Goal: Task Accomplishment & Management: Manage account settings

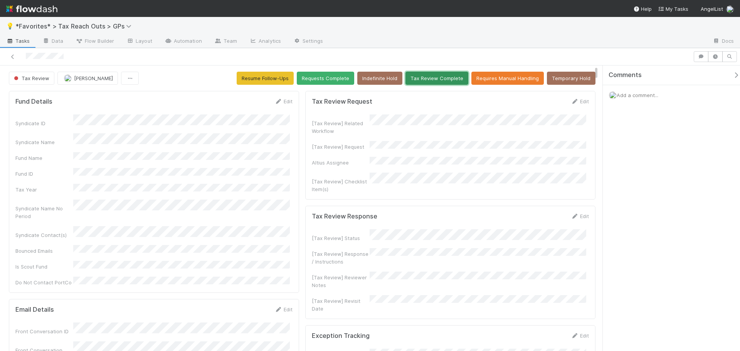
click at [441, 81] on button "Tax Review Complete" at bounding box center [437, 78] width 63 height 13
click at [418, 81] on button "Tax Review Complete" at bounding box center [437, 78] width 63 height 13
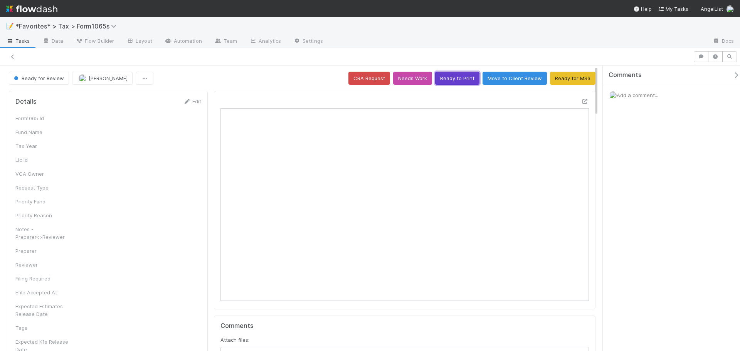
click at [448, 75] on button "Ready to Print" at bounding box center [457, 78] width 44 height 13
click at [449, 81] on div "Ready for Review Helen Vo CRA Request Needs Work Ready to Print Move to Client …" at bounding box center [302, 78] width 587 height 13
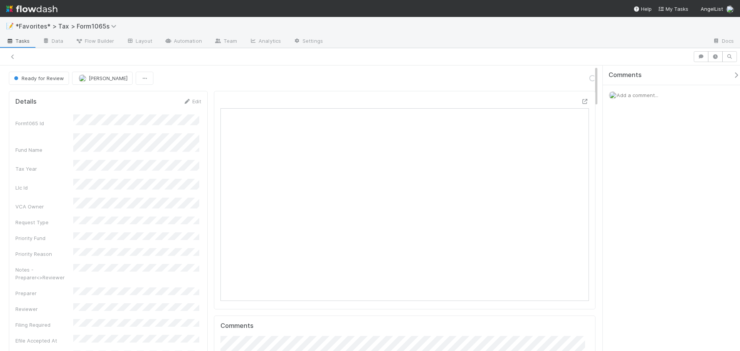
scroll to position [6, 6]
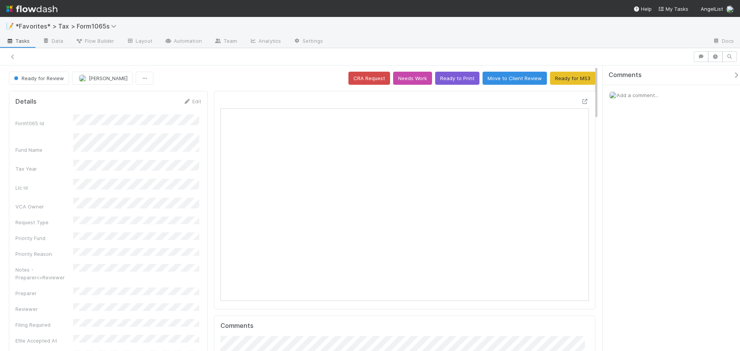
scroll to position [6, 6]
click at [438, 76] on button "Ready to Print" at bounding box center [457, 78] width 44 height 13
click at [445, 77] on button "Ready to Print" at bounding box center [457, 78] width 44 height 13
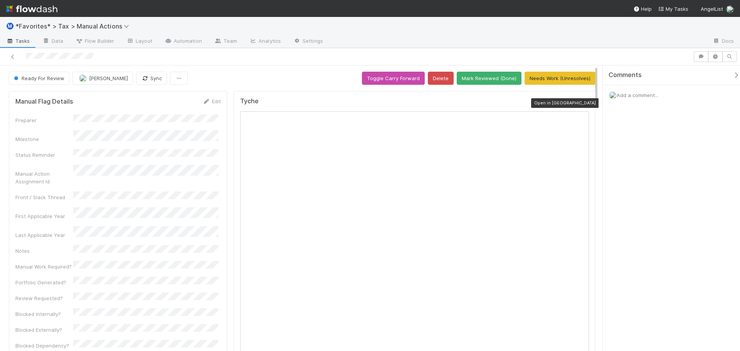
click at [581, 103] on icon at bounding box center [585, 103] width 8 height 5
drag, startPoint x: 29, startPoint y: 21, endPoint x: 31, endPoint y: 11, distance: 10.1
click at [30, 21] on div "Ⓜ️ *Favorites* > Tax > Manual Actions" at bounding box center [370, 26] width 740 height 19
click at [31, 10] on img at bounding box center [31, 8] width 51 height 13
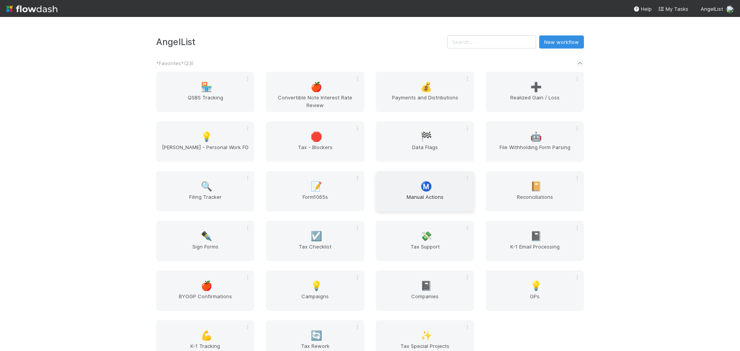
click at [447, 194] on div "Ⓜ️ Manual Actions" at bounding box center [425, 191] width 98 height 40
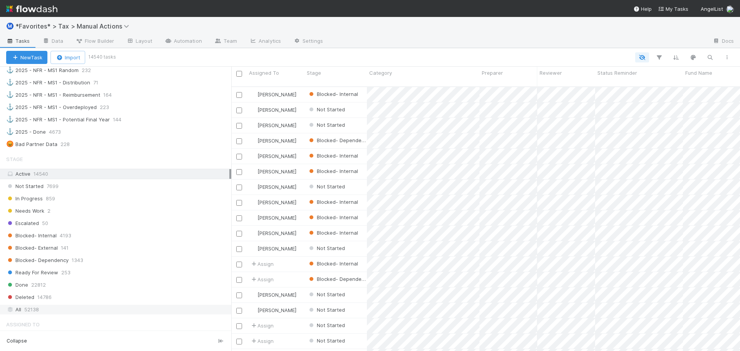
scroll to position [694, 0]
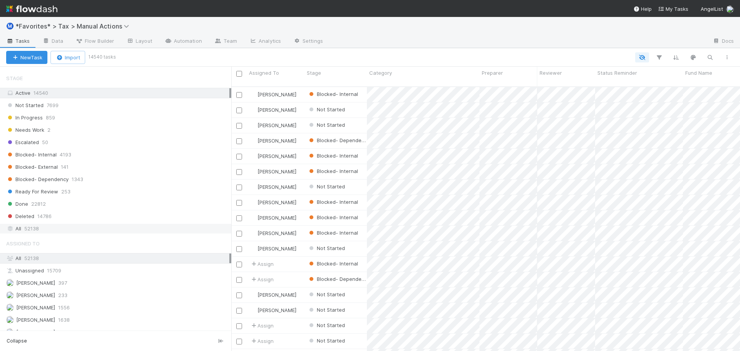
click at [61, 230] on div "All 52138" at bounding box center [117, 229] width 223 height 10
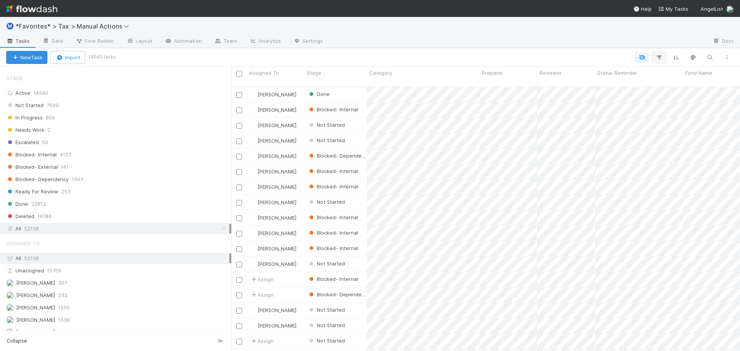
click at [658, 55] on icon "button" at bounding box center [659, 57] width 8 height 7
click at [552, 79] on button "Add Filter" at bounding box center [540, 80] width 231 height 11
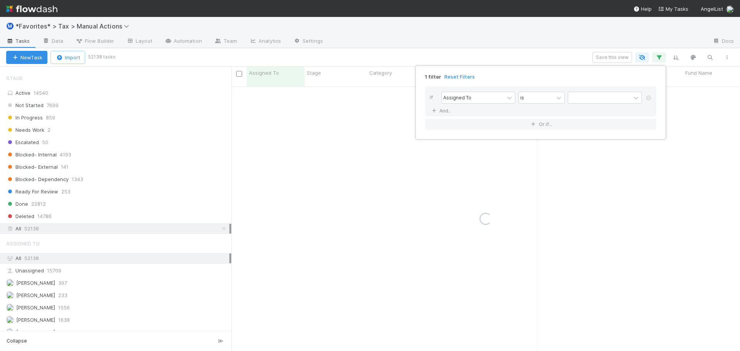
click at [483, 104] on div "Assigned To is" at bounding box center [543, 98] width 204 height 13
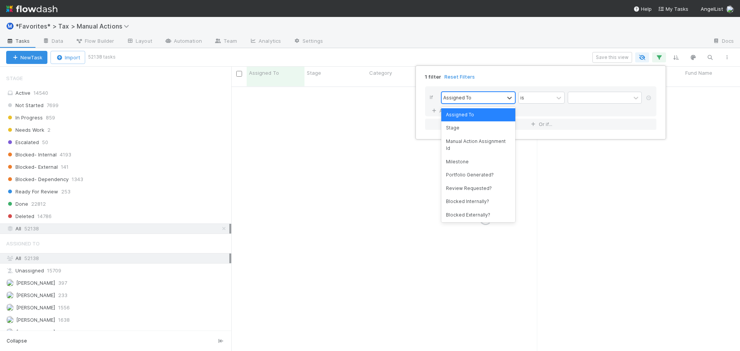
click at [482, 101] on div "Assigned To" at bounding box center [473, 97] width 62 height 11
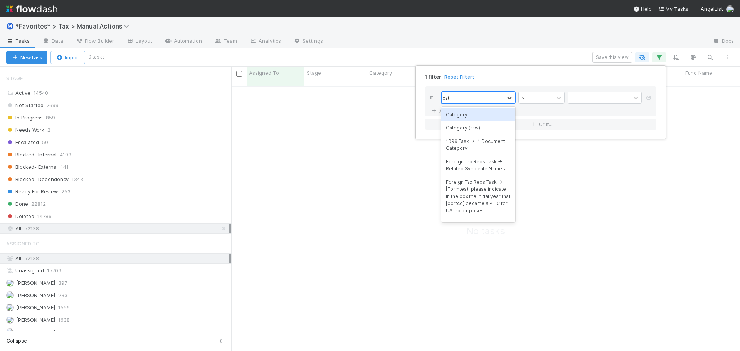
scroll to position [259, 503]
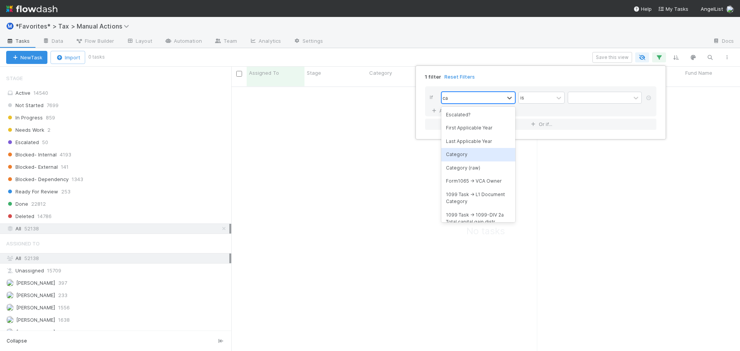
type input "c"
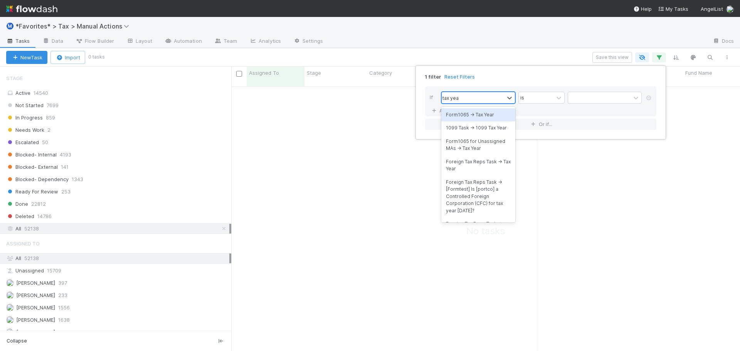
type input "tax year"
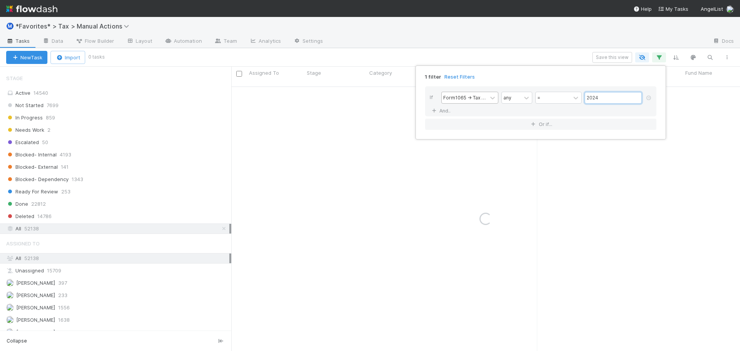
type input "2024"
click at [430, 105] on link "And.." at bounding box center [442, 110] width 24 height 11
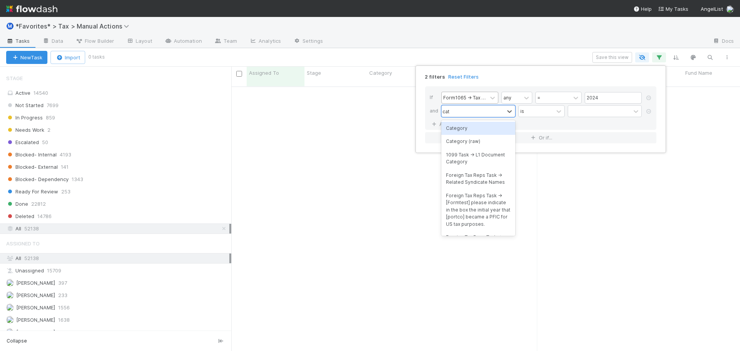
type input "cate"
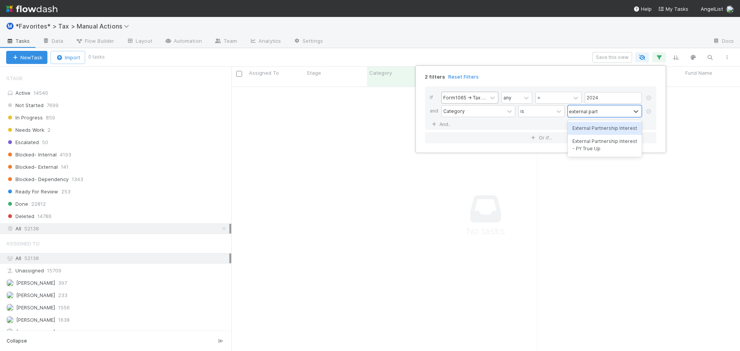
type input "external partner"
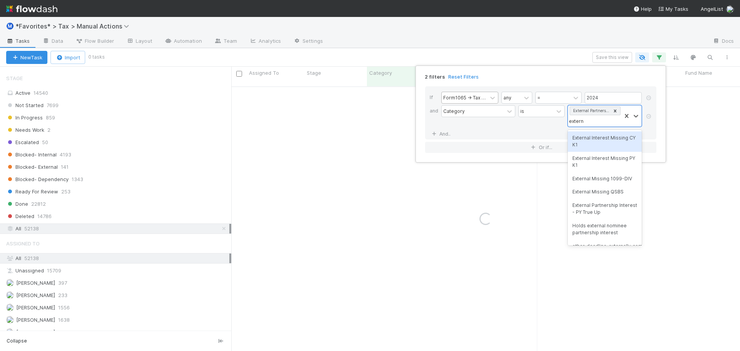
type input "external"
type input "external partner"
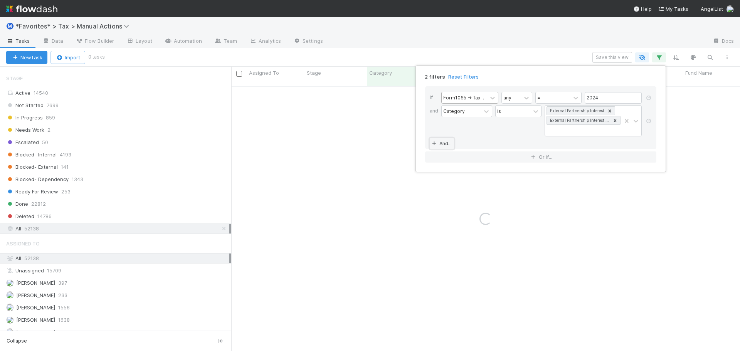
click at [430, 138] on link "And.." at bounding box center [442, 143] width 24 height 11
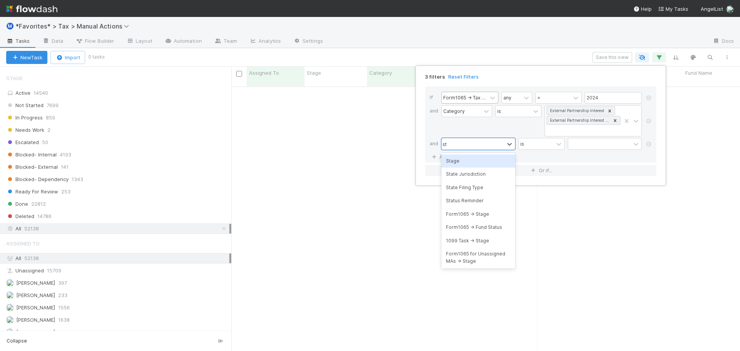
type input "sta"
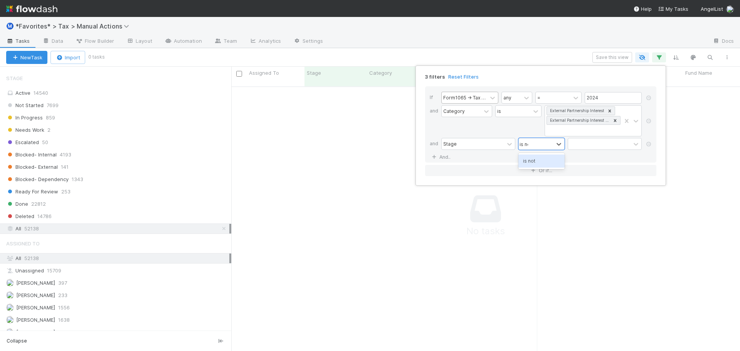
type input "is not"
type input "done"
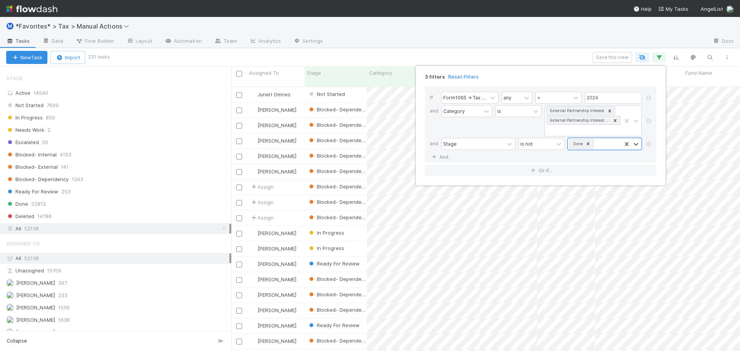
scroll to position [265, 503]
click at [434, 45] on div "3 filters Reset Filters If Form1065 -> Tax Year any = 2024 and Category is Exte…" at bounding box center [370, 175] width 740 height 351
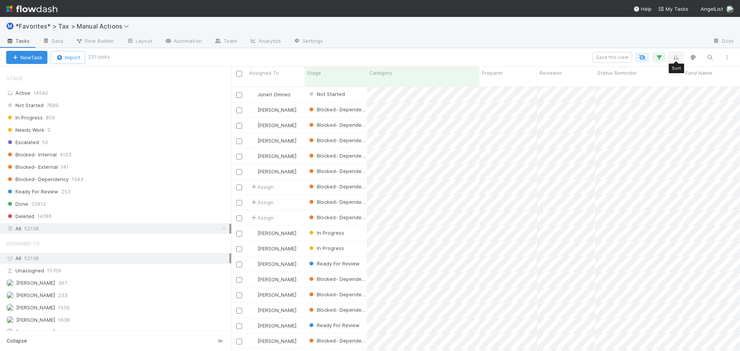
click at [674, 56] on icon "button" at bounding box center [676, 57] width 8 height 7
click at [542, 83] on button "Sort by" at bounding box center [591, 80] width 166 height 11
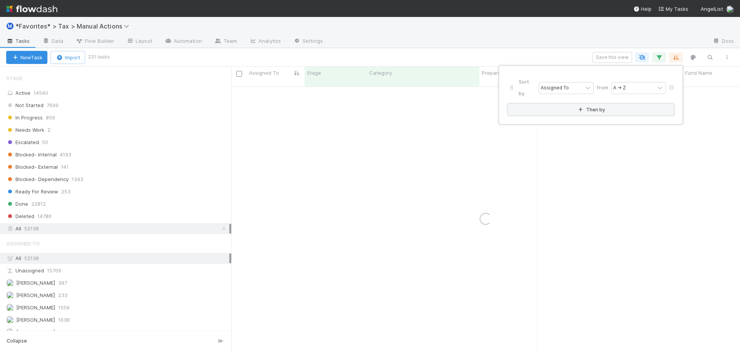
click at [533, 104] on button "Then by" at bounding box center [591, 109] width 166 height 11
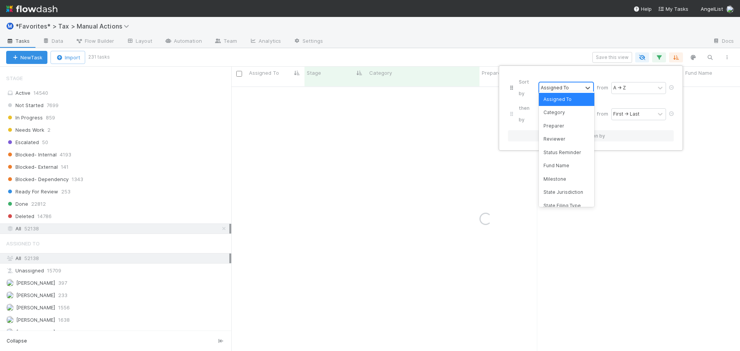
click at [550, 83] on div "Assigned To" at bounding box center [560, 88] width 43 height 11
click at [662, 109] on div at bounding box center [660, 114] width 11 height 11
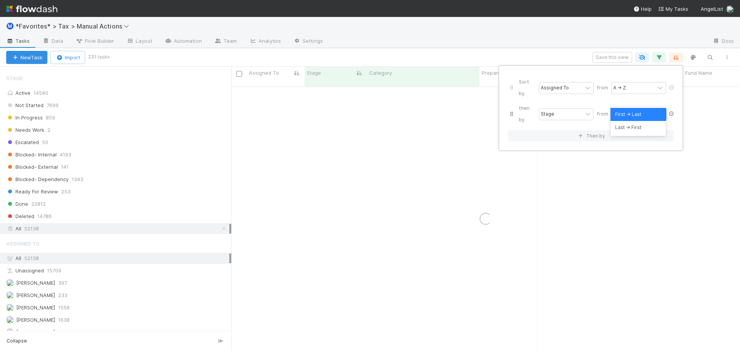
click at [672, 111] on icon at bounding box center [672, 113] width 8 height 5
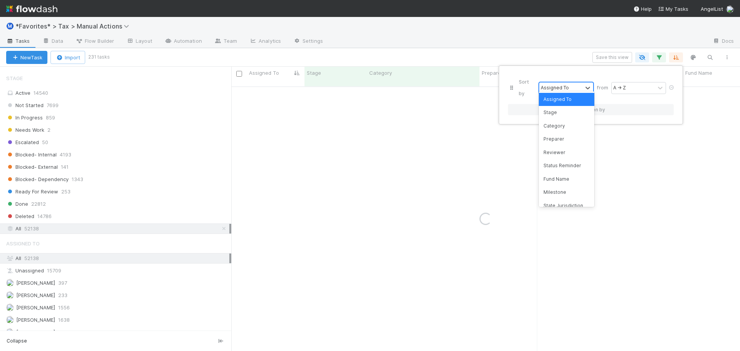
click at [551, 83] on div "Assigned To" at bounding box center [560, 88] width 43 height 11
type input "flow"
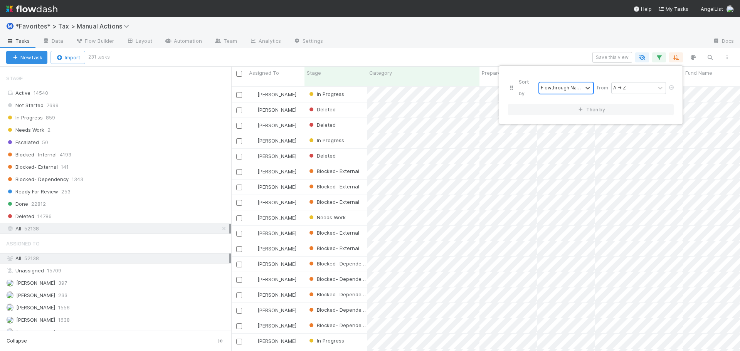
click at [575, 48] on div "Sort by option Flowthrough Name, selected. 0 results available. Select is focus…" at bounding box center [370, 175] width 740 height 351
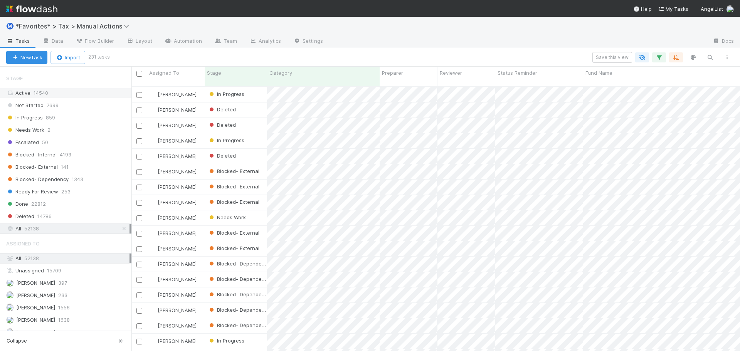
scroll to position [265, 603]
drag, startPoint x: 233, startPoint y: 93, endPoint x: 131, endPoint y: 92, distance: 101.8
click at [131, 92] on div "Saved Views ⭐ My Active Tasks 20 👀 2024 20482 🔴 Not Done / Not Ready for Review…" at bounding box center [65, 209] width 131 height 285
click at [660, 57] on icon "button" at bounding box center [659, 57] width 8 height 7
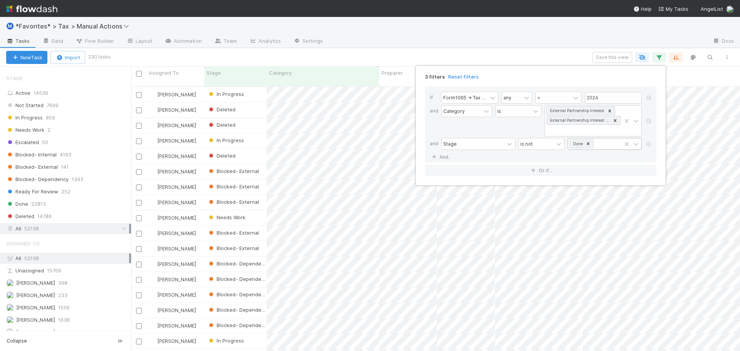
click at [611, 141] on div "Done" at bounding box center [594, 143] width 53 height 11
type input "dele"
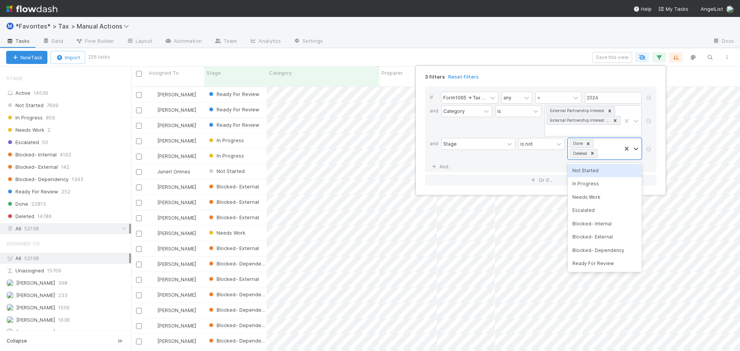
scroll to position [265, 603]
click at [406, 42] on div "3 filters Reset Filters If Form1065 -> Tax Year any = 2024 and Category is Exte…" at bounding box center [370, 175] width 740 height 351
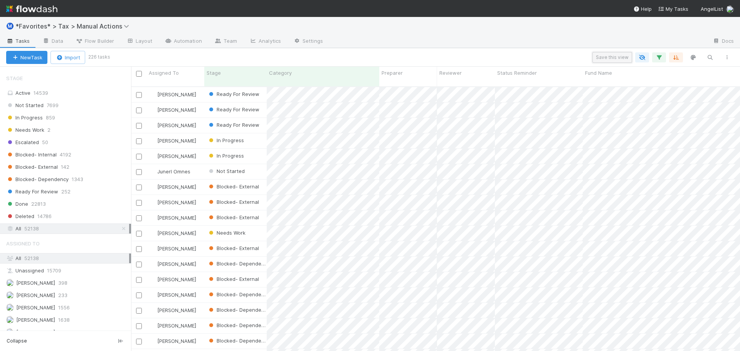
click at [620, 54] on button "Save this view" at bounding box center [613, 57] width 40 height 11
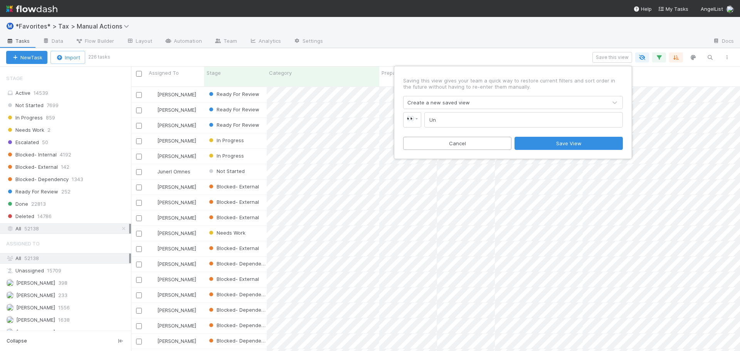
type input "U"
click at [498, 35] on div "Saving this view gives your team a quick way to restore current filters and sor…" at bounding box center [370, 175] width 740 height 351
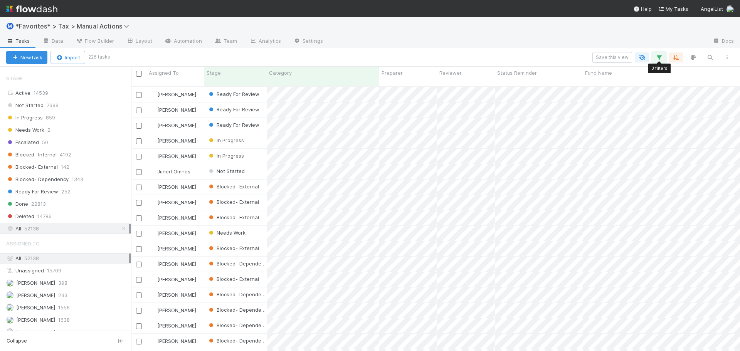
click at [658, 59] on icon "button" at bounding box center [659, 57] width 8 height 7
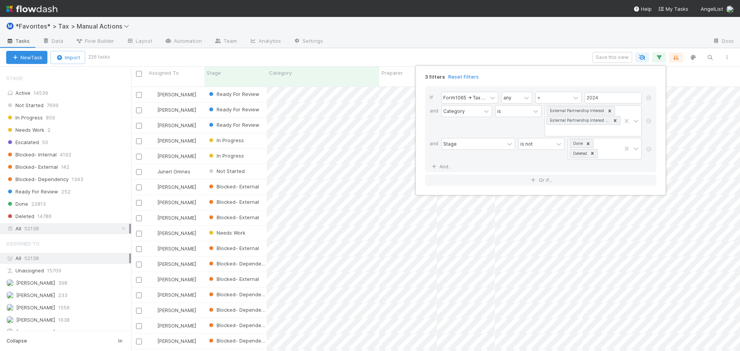
click at [559, 40] on div "3 filters Reset Filters If Form1065 -> Tax Year any = 2024 and Category is Exte…" at bounding box center [370, 175] width 740 height 351
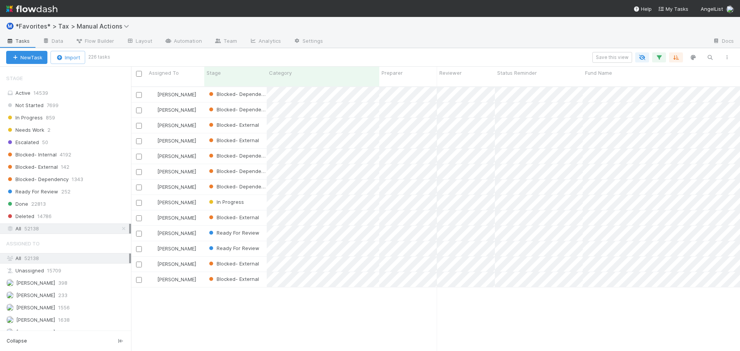
scroll to position [0, 0]
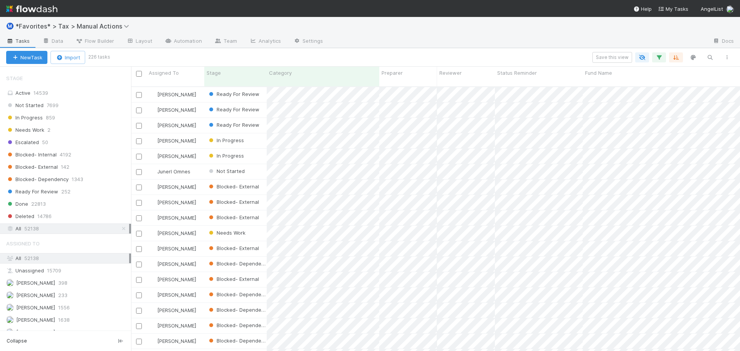
click at [485, 36] on div at bounding box center [517, 41] width 377 height 12
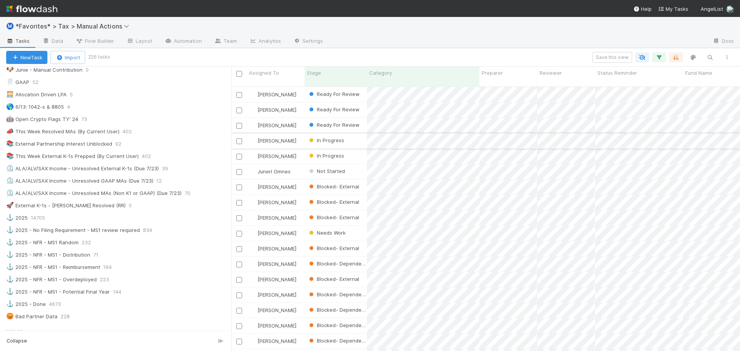
scroll to position [265, 503]
drag, startPoint x: 132, startPoint y: 138, endPoint x: 242, endPoint y: 141, distance: 109.9
click at [242, 141] on div "Assigned To Stage Category Preparer Reviewer Status Reminder Fund Name Mileston…" at bounding box center [370, 209] width 740 height 285
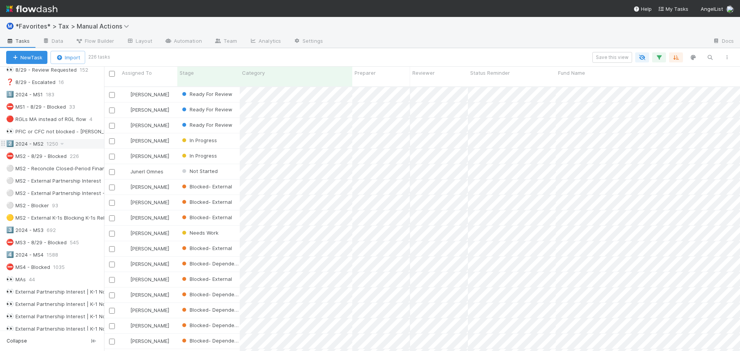
scroll to position [265, 630]
drag, startPoint x: 233, startPoint y: 150, endPoint x: 145, endPoint y: 136, distance: 88.6
click at [98, 142] on div "Saved Views ⭐ My Active Tasks 19 👀 2024 20482 🔴 Not Done / Not Ready for Review…" at bounding box center [52, 209] width 104 height 285
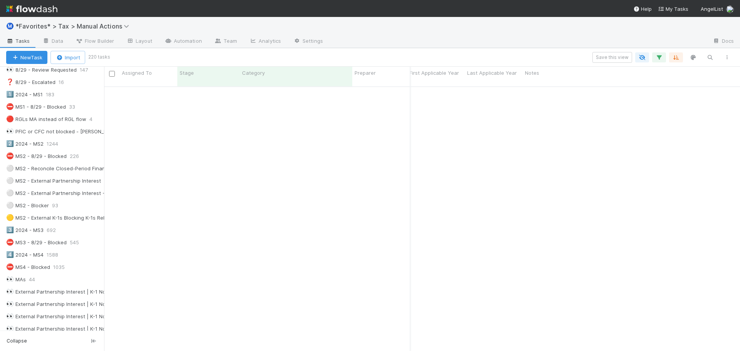
scroll to position [0, 1401]
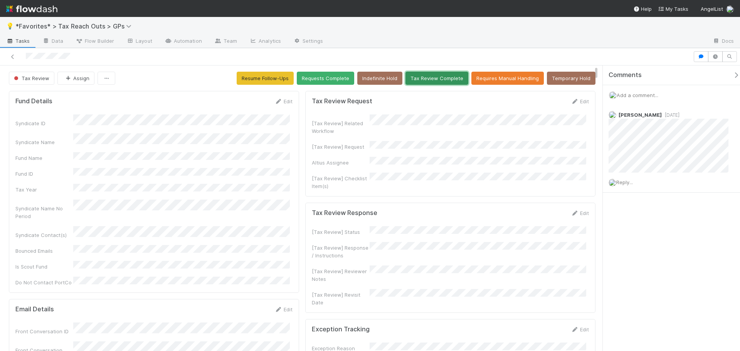
click at [437, 81] on button "Tax Review Complete" at bounding box center [437, 78] width 63 height 13
click at [416, 78] on button "Tax Review Complete" at bounding box center [437, 78] width 63 height 13
click at [471, 152] on div "[Tax Review] Related Workflow [Tax Review] Request Altius Assignee [Tax Review]…" at bounding box center [450, 153] width 277 height 76
click at [442, 81] on button "Tax Review Complete" at bounding box center [437, 78] width 63 height 13
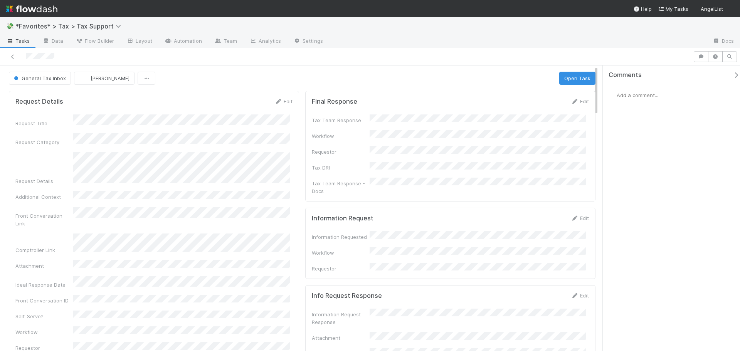
drag, startPoint x: 144, startPoint y: 148, endPoint x: 258, endPoint y: 146, distance: 113.8
click at [258, 145] on div "Request Title Request Category Request Details Additional Context Front Convers…" at bounding box center [153, 233] width 277 height 237
click at [215, 180] on div "Request Title Request Category Request Details Additional Context Front Convers…" at bounding box center [153, 233] width 277 height 237
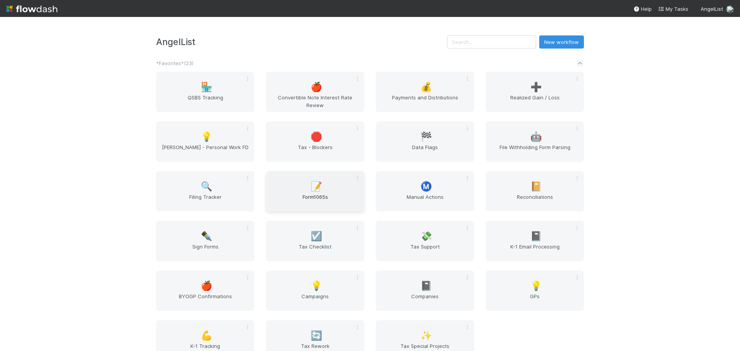
click at [347, 190] on div "📝 Form1065s" at bounding box center [315, 191] width 98 height 40
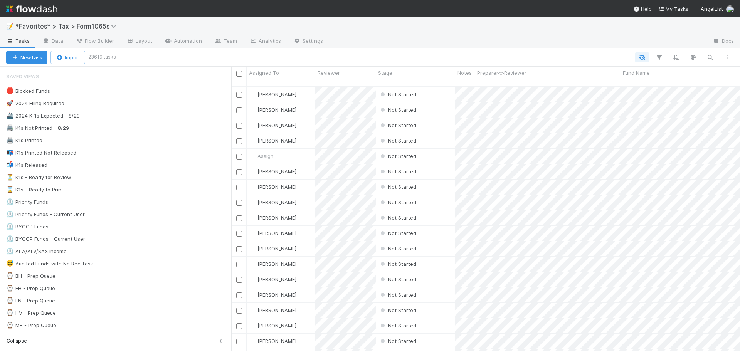
scroll to position [265, 503]
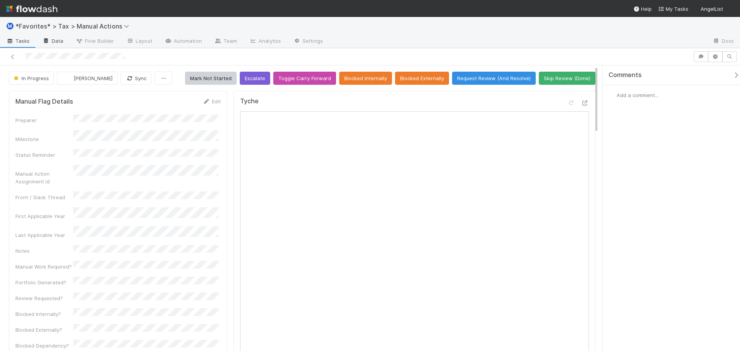
click at [59, 42] on link "Data" at bounding box center [52, 41] width 33 height 12
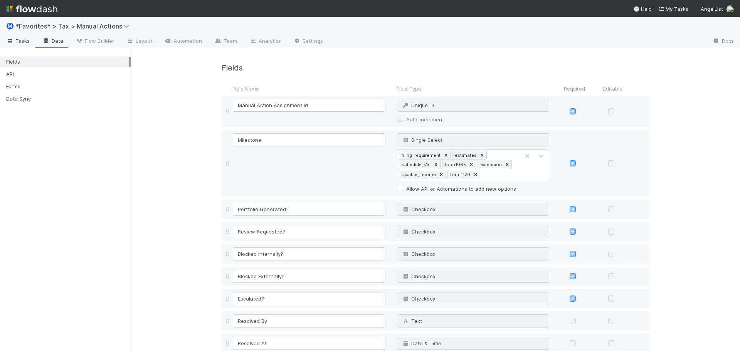
click at [10, 41] on icon at bounding box center [10, 41] width 8 height 5
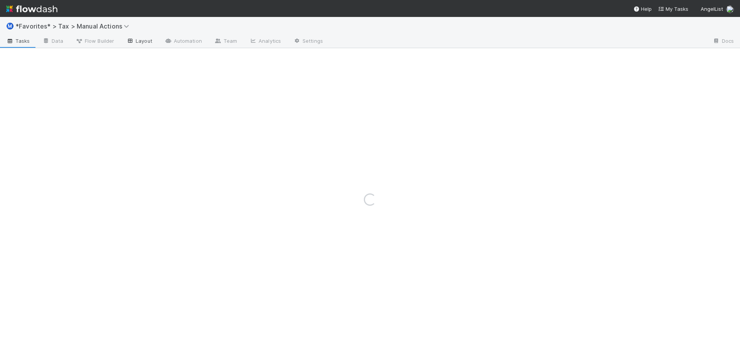
click at [147, 44] on link "Layout" at bounding box center [139, 41] width 38 height 12
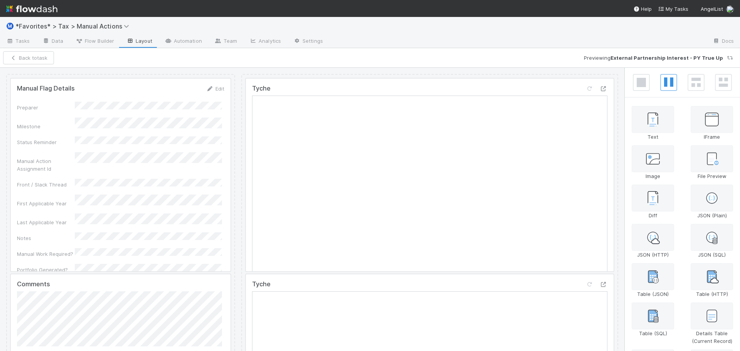
click at [439, 91] on div at bounding box center [430, 175] width 368 height 193
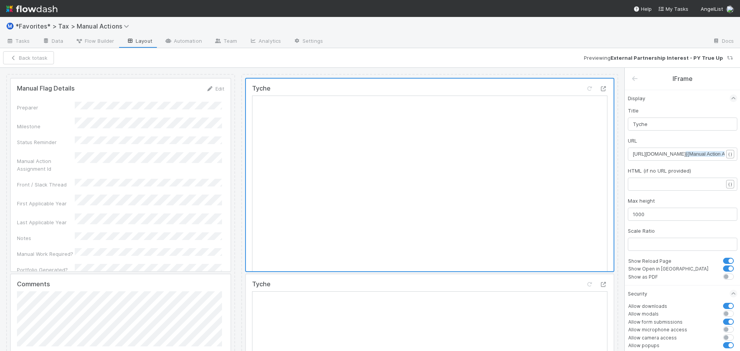
scroll to position [3, 0]
type textarea "om/v/ff/{{Manual Action Assignment Id}}?hideNav"
drag, startPoint x: 714, startPoint y: 156, endPoint x: 740, endPoint y: 154, distance: 26.3
click at [537, 32] on div "Ⓜ️ *Favorites* > Tax > Manual Actions" at bounding box center [370, 26] width 740 height 19
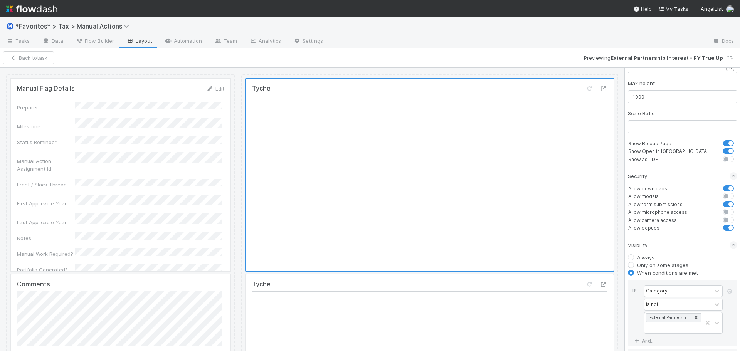
scroll to position [0, 0]
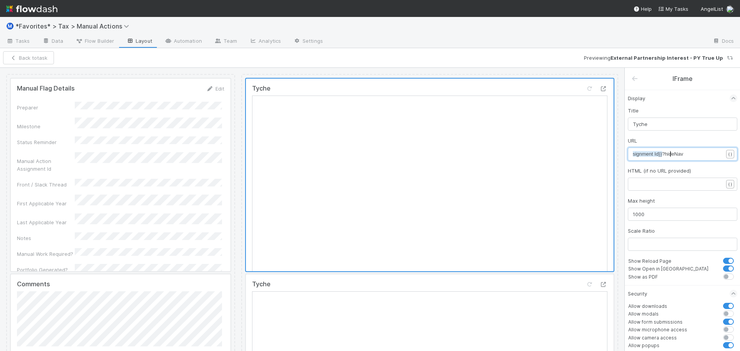
click at [658, 158] on pre "https://comptroller.internal.angellist.com/v/ff/ {{Manual Action Assignment Id}…" at bounding box center [633, 154] width 191 height 8
type textarea "Assignment Id}}?hideNav"
drag, startPoint x: 658, startPoint y: 157, endPoint x: 626, endPoint y: 157, distance: 32.4
click at [651, 137] on div "URL Assignment Id}}?hideNav x https://comptroller.internal.angellist.com/v/ff/ …" at bounding box center [682, 149] width 109 height 24
click at [654, 143] on div "URL Assignment Id}}?hideNav x https://comptroller.internal.angellist.com/v/ff/ …" at bounding box center [682, 149] width 109 height 24
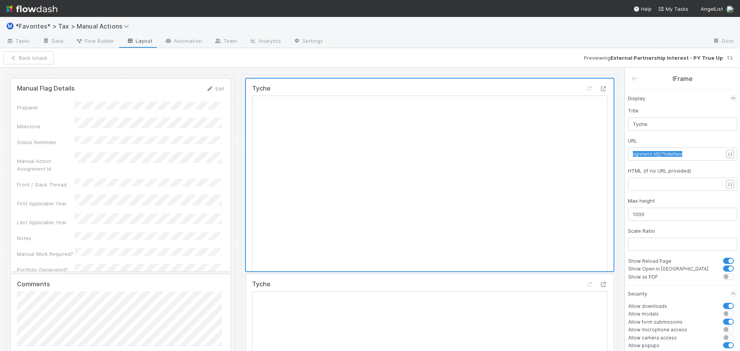
type textarea "n"
type textarea "Ma"
type textarea "nual"
click at [548, 47] on div at bounding box center [517, 41] width 377 height 12
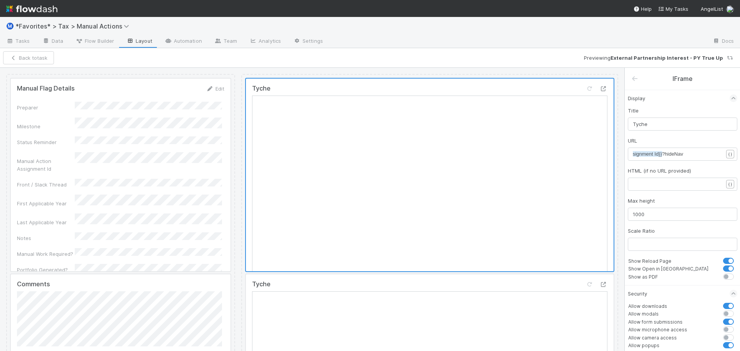
click at [659, 152] on span "{{Manual Action Assignment Id}}" at bounding box center [626, 154] width 71 height 6
click at [536, 51] on div "Back to task Previewing External Partnership Interest - PY True Up" at bounding box center [370, 58] width 740 height 20
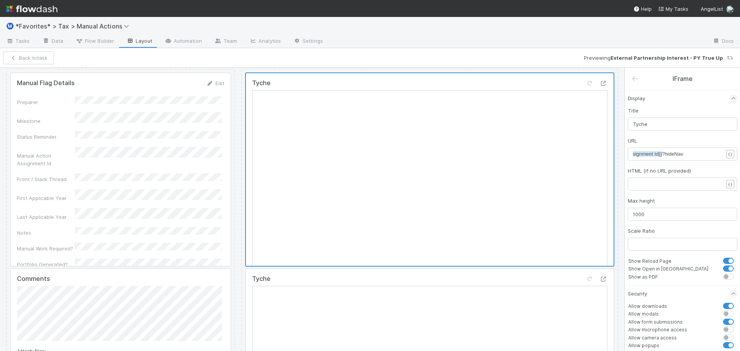
scroll to position [0, 0]
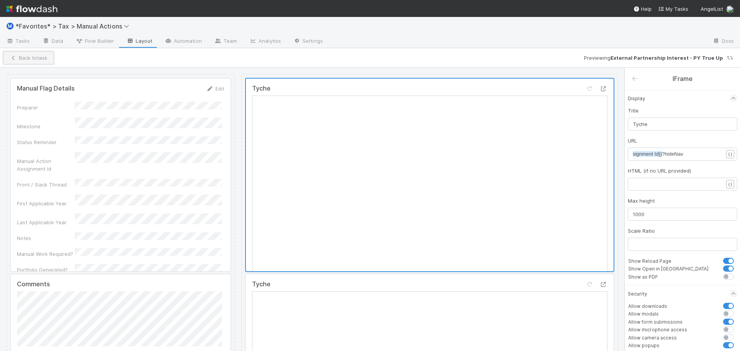
click at [31, 57] on button "Back to task" at bounding box center [28, 57] width 51 height 13
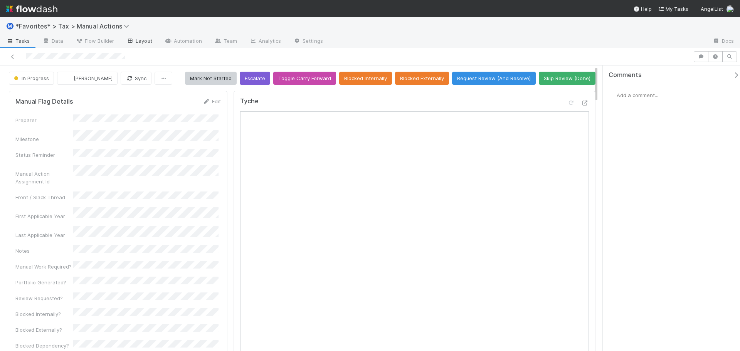
click at [138, 41] on link "Layout" at bounding box center [139, 41] width 38 height 12
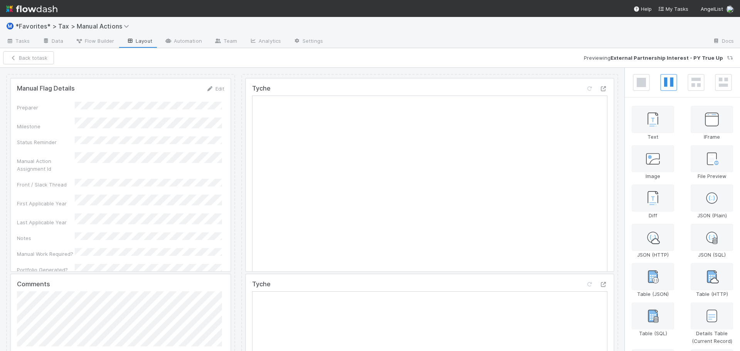
click at [600, 90] on div at bounding box center [430, 175] width 368 height 193
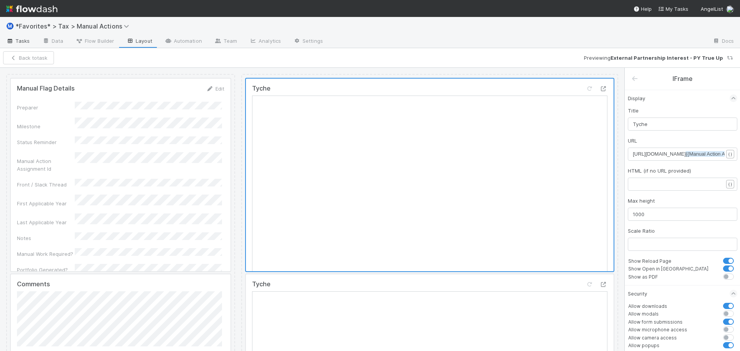
click at [22, 41] on span "Tasks" at bounding box center [18, 41] width 24 height 8
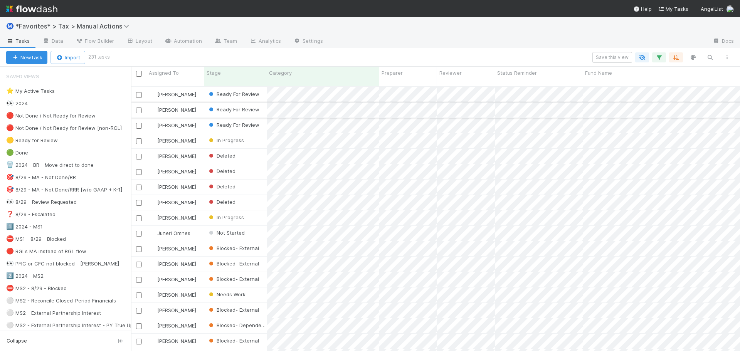
scroll to position [265, 603]
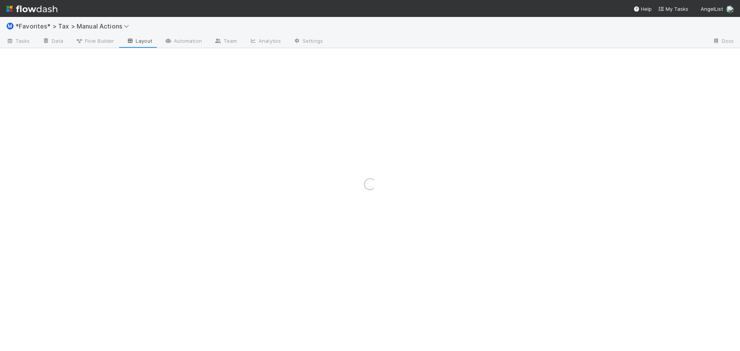
drag, startPoint x: 418, startPoint y: 95, endPoint x: 351, endPoint y: 84, distance: 67.6
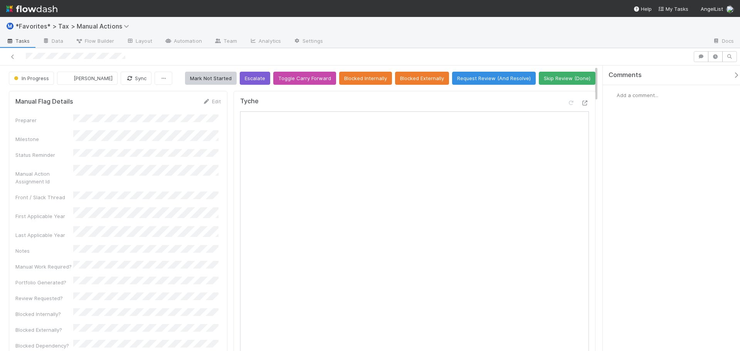
click at [575, 103] on div at bounding box center [579, 104] width 22 height 11
click at [581, 103] on icon at bounding box center [585, 103] width 8 height 5
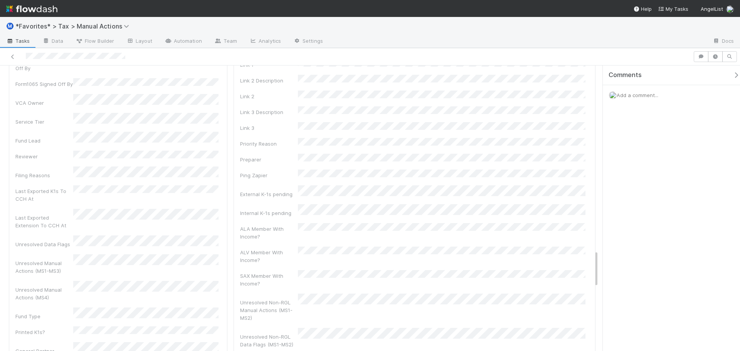
scroll to position [1465, 0]
click at [57, 43] on link "Data" at bounding box center [52, 41] width 33 height 12
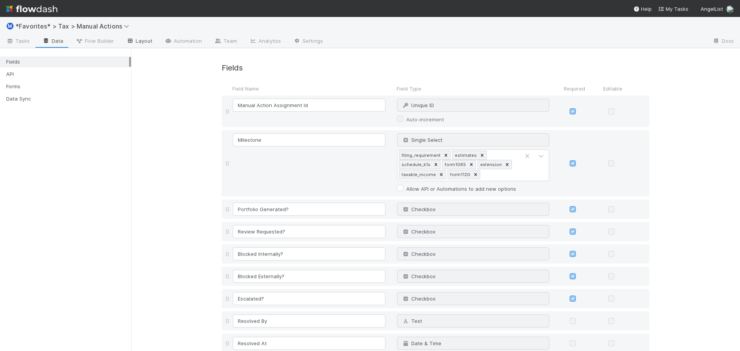
click at [151, 43] on link "Layout" at bounding box center [139, 41] width 38 height 12
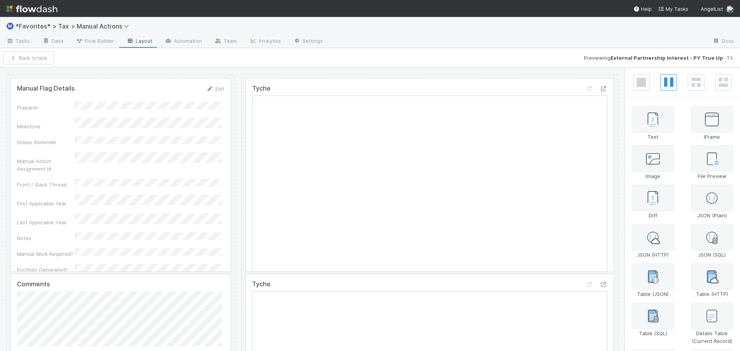
click at [490, 141] on div at bounding box center [430, 175] width 368 height 193
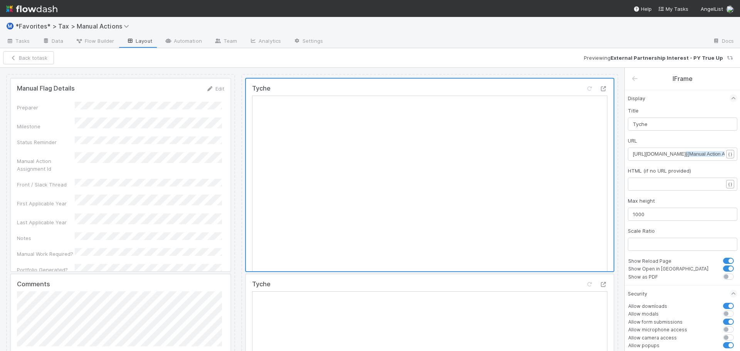
scroll to position [3, 0]
click at [672, 156] on span "https://comptroller.internal.angellist.com/v/ff/ {{Manual Action Assignment Id}…" at bounding box center [705, 154] width 145 height 6
type textarea "https://comptroller.internal.angellist.com/v/ff/{{Manual Action Assignment Id}}…"
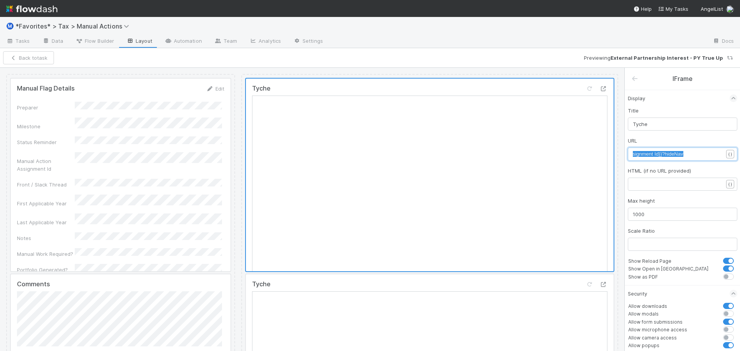
click at [652, 159] on div "x https://comptroller.internal.angellist.com/v/ff/ {{Manual Action Assignment I…" at bounding box center [687, 163] width 109 height 27
type textarea "n Assignment Id}}?hideNav"
drag, startPoint x: 657, startPoint y: 154, endPoint x: 619, endPoint y: 158, distance: 38.4
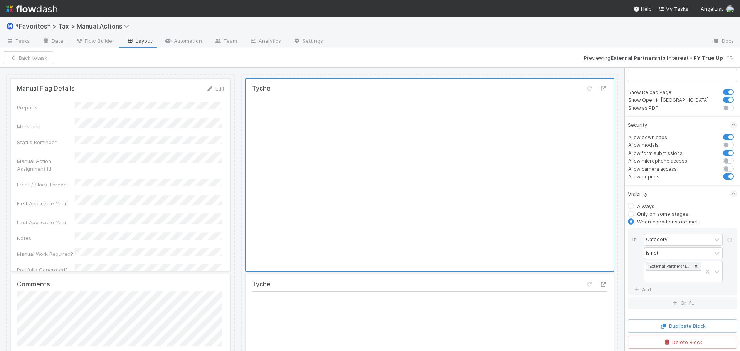
scroll to position [170, 0]
click at [539, 42] on div at bounding box center [517, 41] width 377 height 12
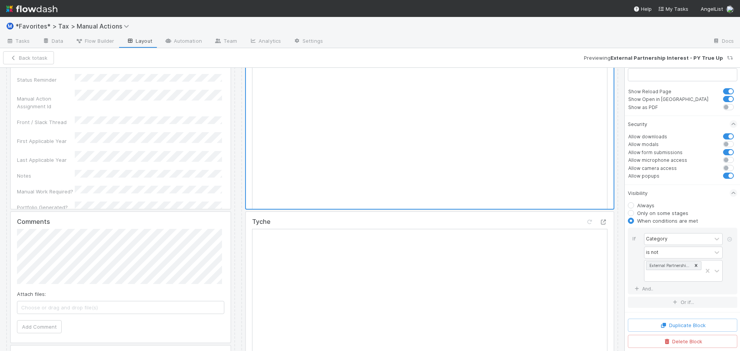
scroll to position [77, 0]
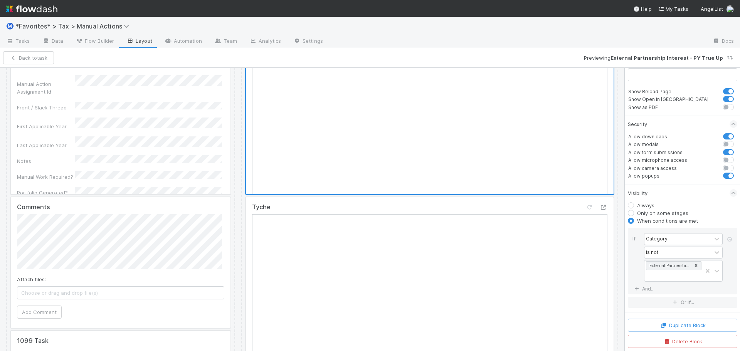
click at [436, 211] on div at bounding box center [430, 293] width 368 height 193
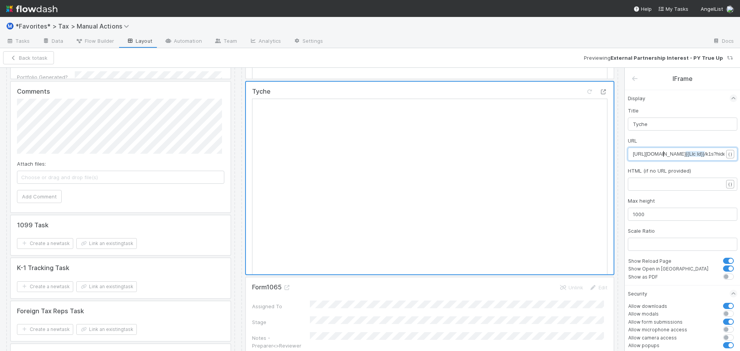
scroll to position [3, 0]
click at [663, 152] on span "https://comptroller.internal.angellist.com/v/llcs/ {{Llc Id}} /k1s?hideNav=&act…" at bounding box center [719, 154] width 173 height 6
type textarea "https://comptroller.internal.angellist.com/v/llcs/{{Llc Id}}/k1s?hideNav=&activ…"
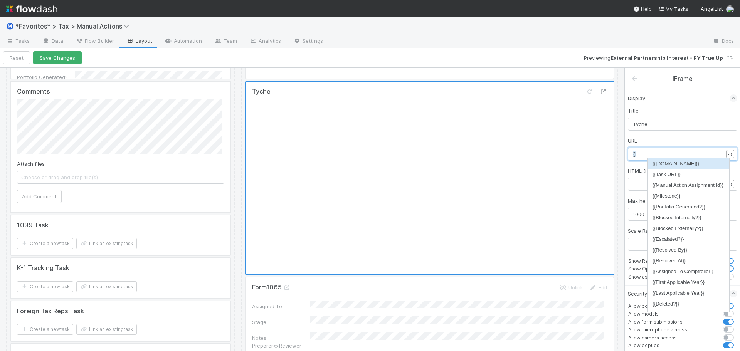
scroll to position [3, 5]
type textarea "{{llc"
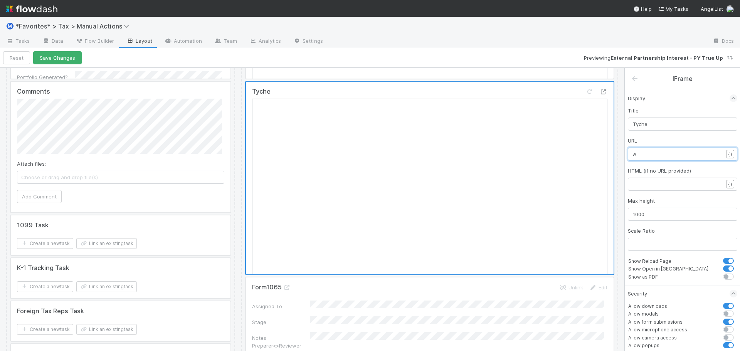
scroll to position [0, 0]
type textarea "&flowthroughID"
type textarea "id={{flow"
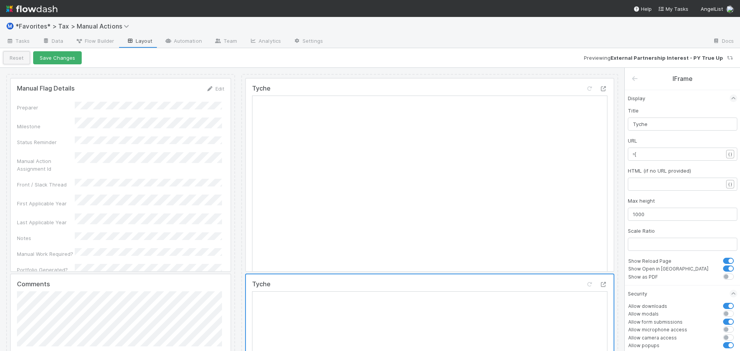
click at [15, 58] on button "Reset" at bounding box center [16, 57] width 27 height 13
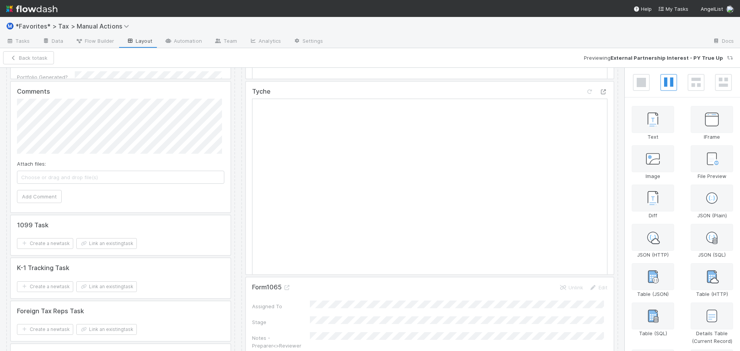
click at [412, 121] on div at bounding box center [430, 178] width 368 height 193
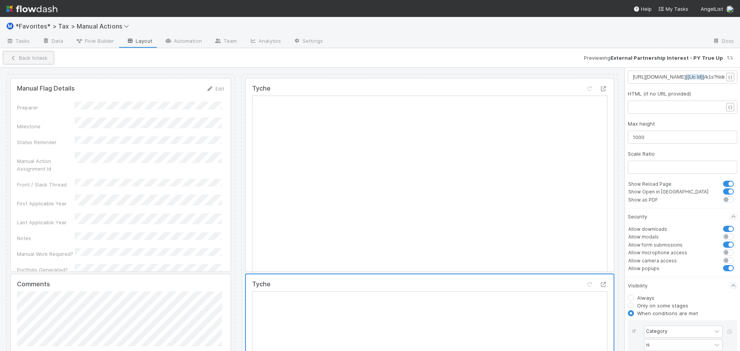
click at [37, 61] on button "Back to task" at bounding box center [28, 57] width 51 height 13
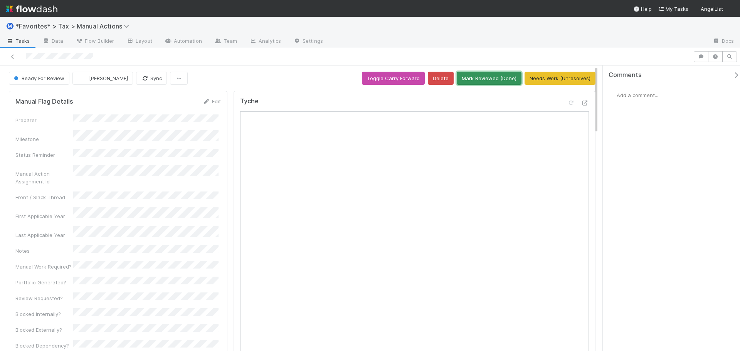
click at [482, 78] on button "Mark Reviewed (Done)" at bounding box center [489, 78] width 65 height 13
click at [483, 79] on button "Mark Reviewed (Done)" at bounding box center [489, 78] width 65 height 13
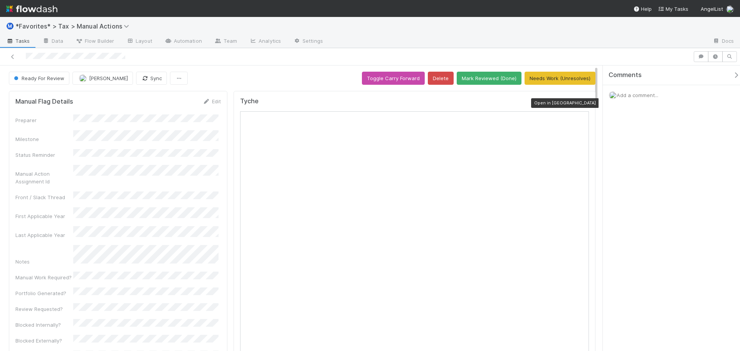
click at [581, 101] on icon at bounding box center [585, 103] width 8 height 5
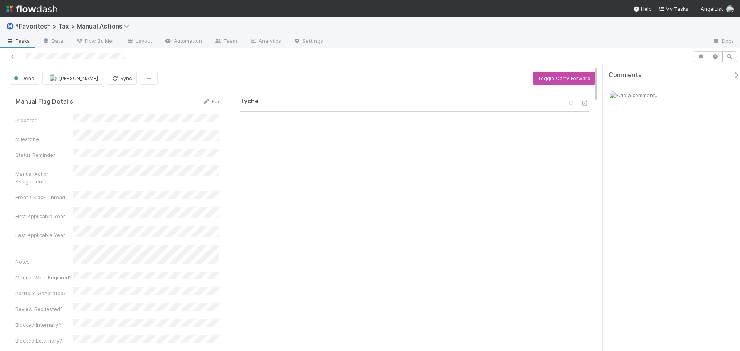
click at [423, 65] on div at bounding box center [370, 56] width 740 height 17
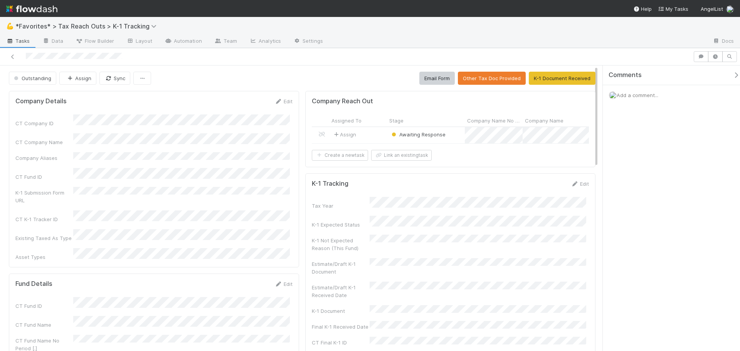
click at [375, 131] on div "Assign" at bounding box center [358, 135] width 58 height 16
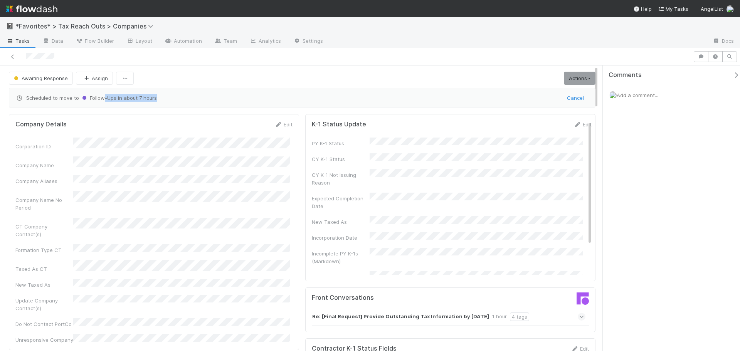
drag, startPoint x: 128, startPoint y: 99, endPoint x: 189, endPoint y: 98, distance: 61.7
click at [189, 98] on span "Scheduled to move to Follow-Ups in about 7 hours" at bounding box center [288, 98] width 547 height 8
click at [192, 103] on div "Scheduled to move to Follow-Ups in about 7 hours Cancel" at bounding box center [302, 98] width 587 height 20
click at [157, 101] on span "Scheduled to move to Follow-Ups in about 7 hours" at bounding box center [288, 98] width 547 height 8
drag, startPoint x: 126, startPoint y: 99, endPoint x: 202, endPoint y: 100, distance: 76.4
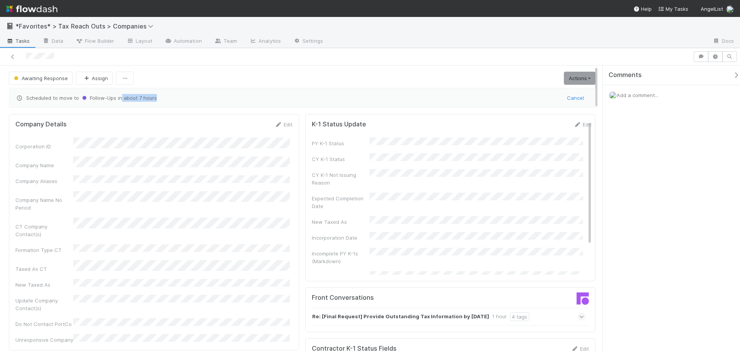
click at [202, 100] on span "Scheduled to move to Follow-Ups in about 7 hours" at bounding box center [288, 98] width 547 height 8
click at [202, 101] on span "Scheduled to move to Follow-Ups in about 7 hours" at bounding box center [288, 98] width 547 height 8
click at [46, 8] on img at bounding box center [31, 8] width 51 height 13
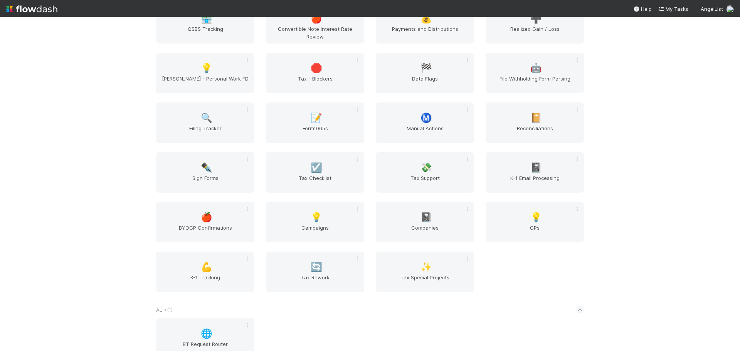
scroll to position [193, 0]
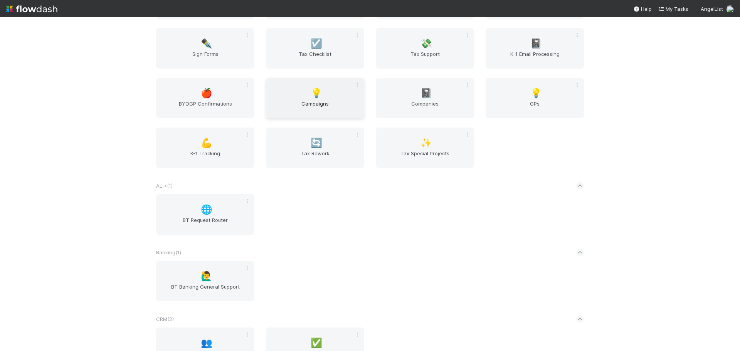
click at [320, 102] on span "Campaigns" at bounding box center [315, 107] width 92 height 15
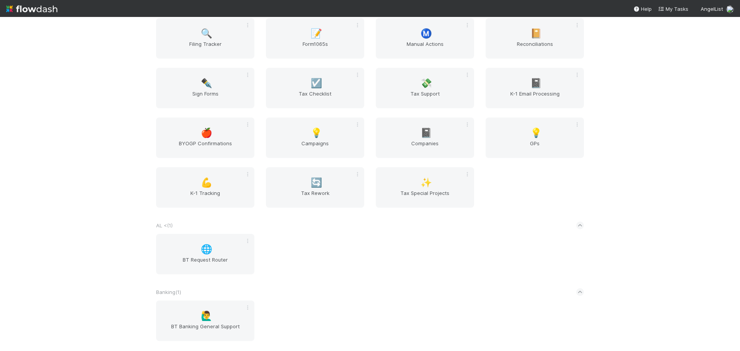
scroll to position [154, 0]
click at [411, 137] on div "📓 Companies" at bounding box center [425, 136] width 98 height 40
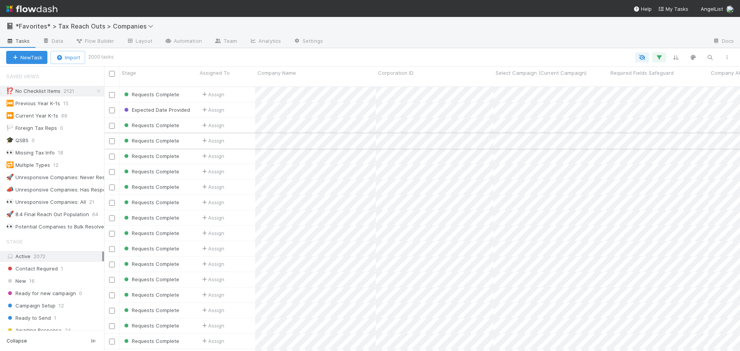
scroll to position [265, 630]
click at [659, 60] on icon "button" at bounding box center [659, 57] width 8 height 7
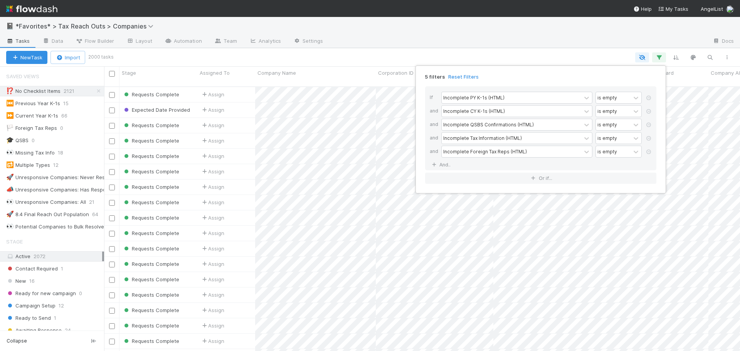
click at [499, 49] on div "5 filters Reset Filters If Incomplete PY K-1s (HTML) is empty and Incomplete CY…" at bounding box center [370, 175] width 740 height 351
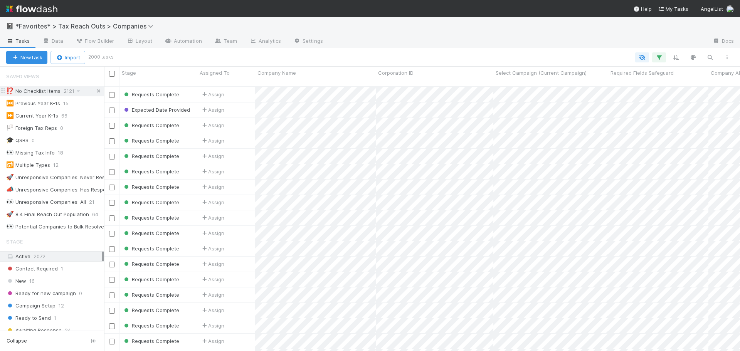
click at [95, 91] on icon at bounding box center [99, 91] width 8 height 5
click at [657, 53] on button "button" at bounding box center [659, 57] width 14 height 10
click at [519, 80] on button "Add Filter" at bounding box center [540, 80] width 231 height 11
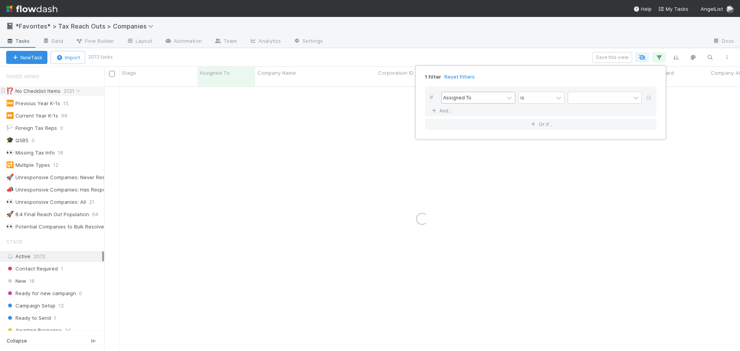
click at [489, 99] on div "Assigned To" at bounding box center [473, 97] width 62 height 11
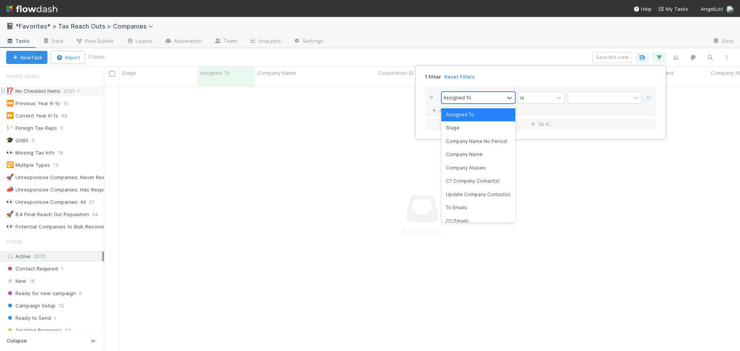
scroll to position [259, 630]
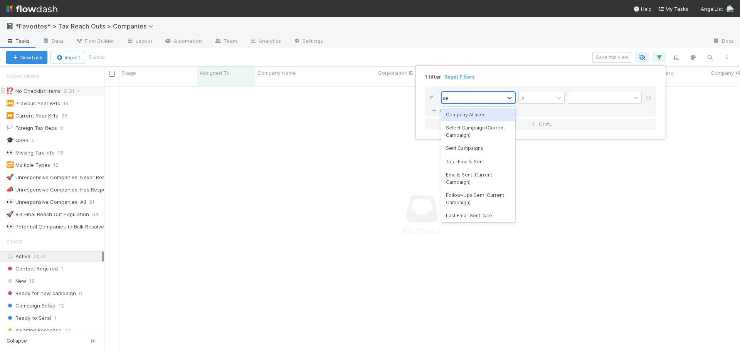
type input "sele"
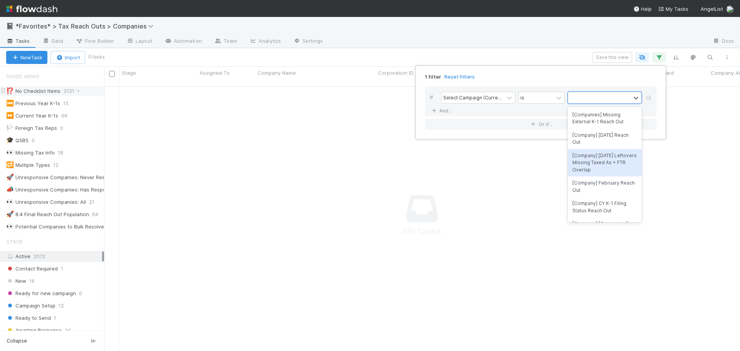
scroll to position [37, 0]
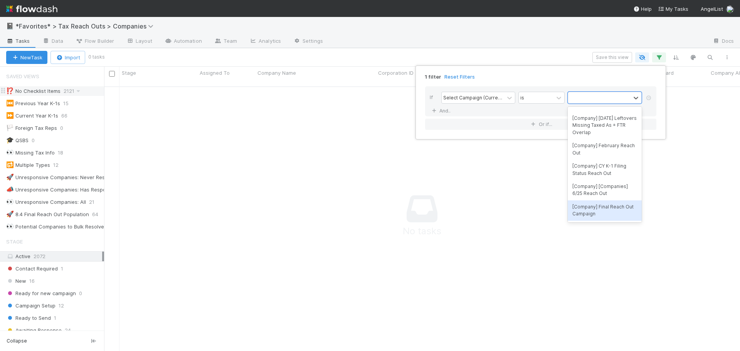
click at [596, 213] on div "[Company] Final Reach Out Campaign" at bounding box center [605, 210] width 74 height 20
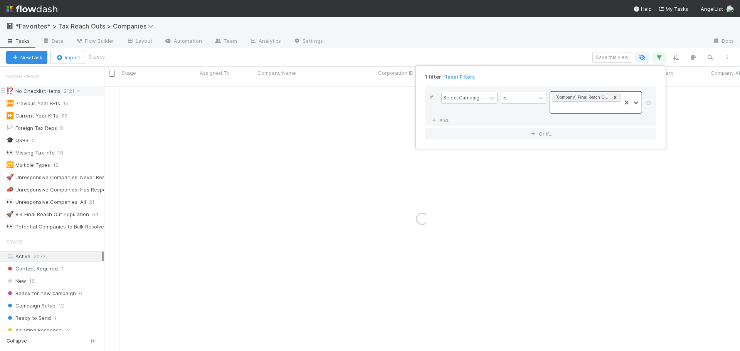
click at [507, 29] on div "1 filter Reset Filters If Select Campaign (Current Campaign) is option [Company…" at bounding box center [370, 175] width 740 height 351
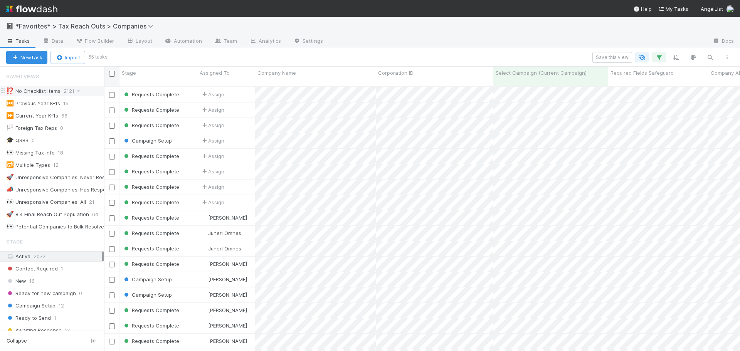
scroll to position [265, 630]
click at [109, 74] on input "checkbox" at bounding box center [112, 74] width 6 height 6
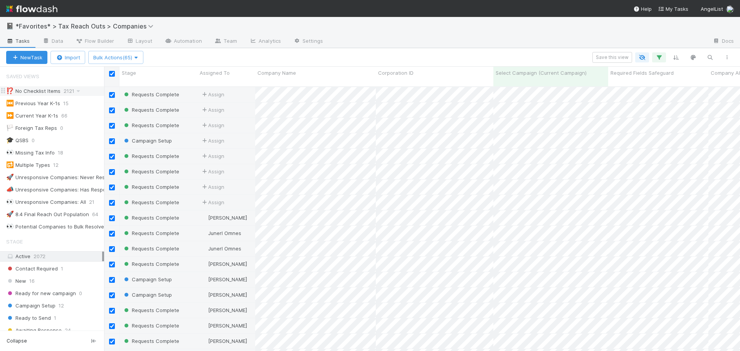
click at [109, 72] on input "checkbox" at bounding box center [112, 74] width 6 height 6
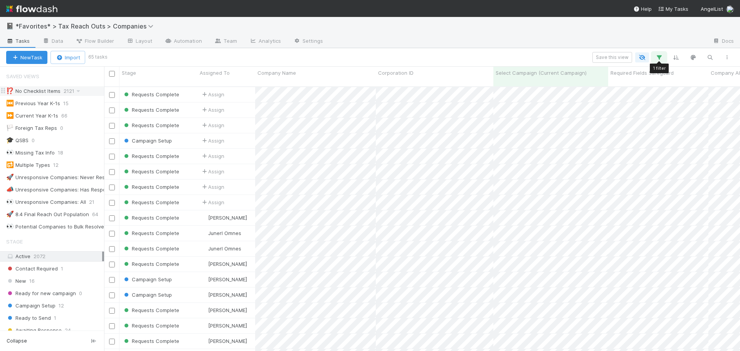
click at [662, 59] on button "button" at bounding box center [659, 57] width 14 height 10
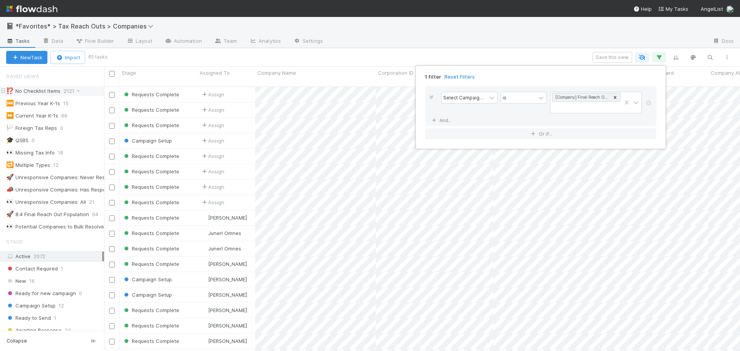
click at [552, 30] on div "1 filter Reset Filters If Select Campaign (Current Campaign) is [Company] Final…" at bounding box center [370, 175] width 740 height 351
click at [112, 72] on input "checkbox" at bounding box center [112, 74] width 6 height 6
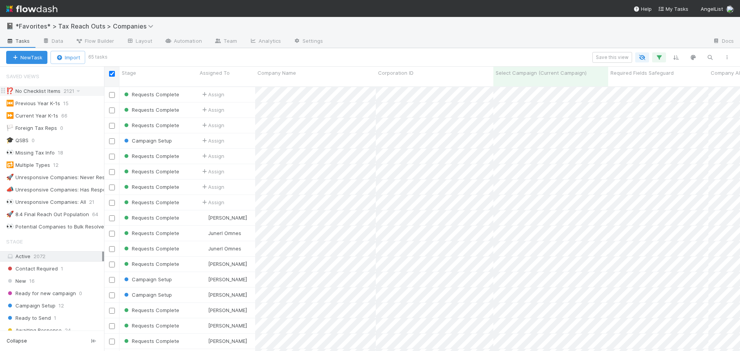
checkbox input "true"
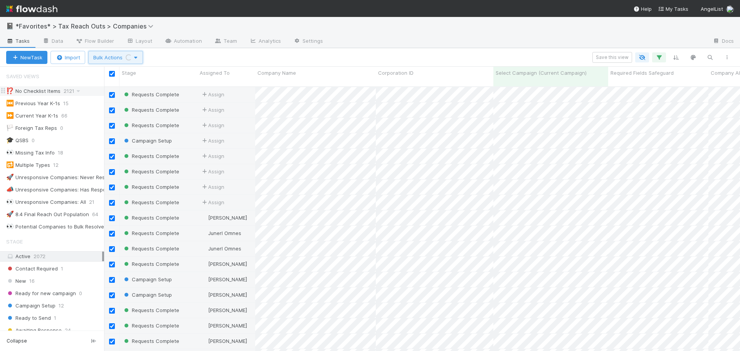
click at [115, 52] on button "Bulk Actions Loading..." at bounding box center [115, 57] width 55 height 13
click at [196, 59] on div "Assign to Update data Move to stage Delete" at bounding box center [370, 175] width 740 height 351
click at [111, 61] on button "Bulk Actions (65)" at bounding box center [115, 57] width 55 height 13
click at [111, 59] on div "Assign to Update data Move to stage Delete" at bounding box center [370, 175] width 740 height 351
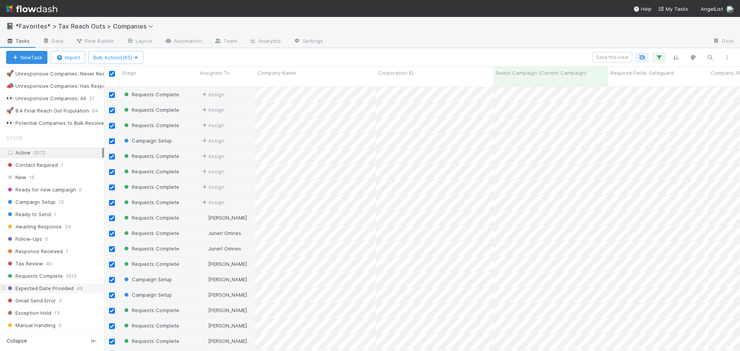
scroll to position [154, 0]
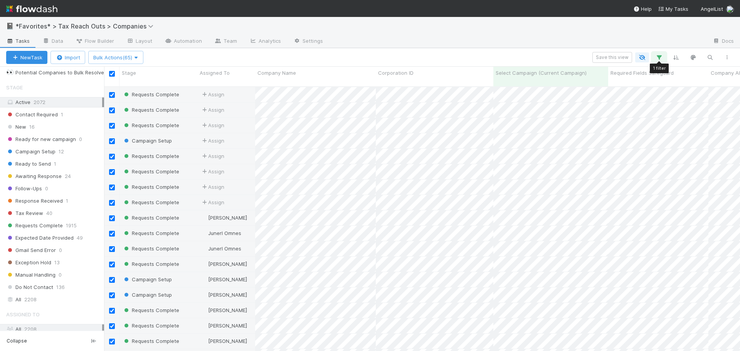
click at [659, 56] on icon "button" at bounding box center [659, 57] width 8 height 7
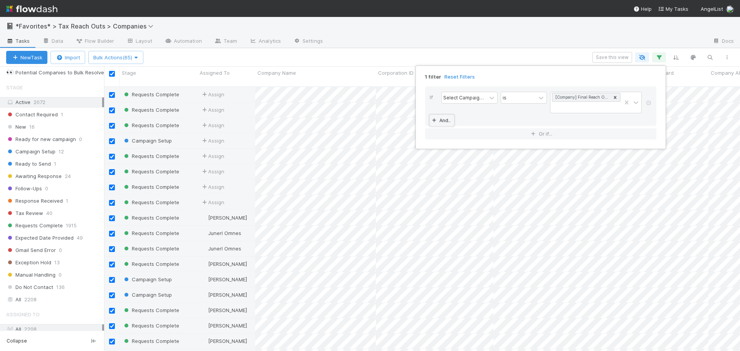
click at [432, 121] on icon at bounding box center [434, 120] width 8 height 5
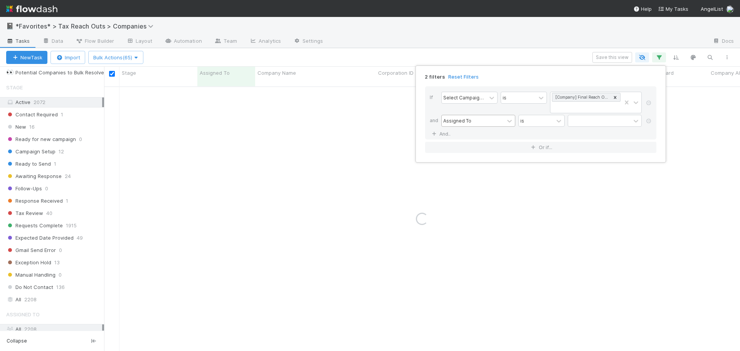
click at [460, 122] on div "Assigned To" at bounding box center [457, 120] width 28 height 7
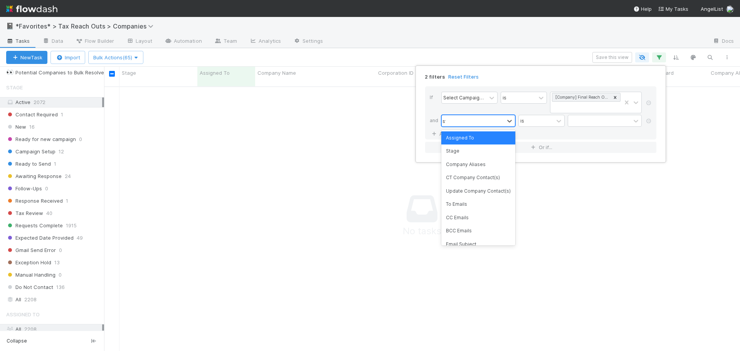
scroll to position [259, 630]
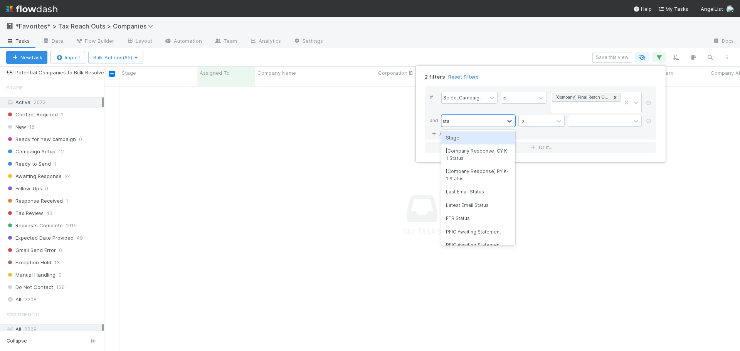
type input "stage"
click at [467, 137] on div "Stage" at bounding box center [478, 137] width 74 height 13
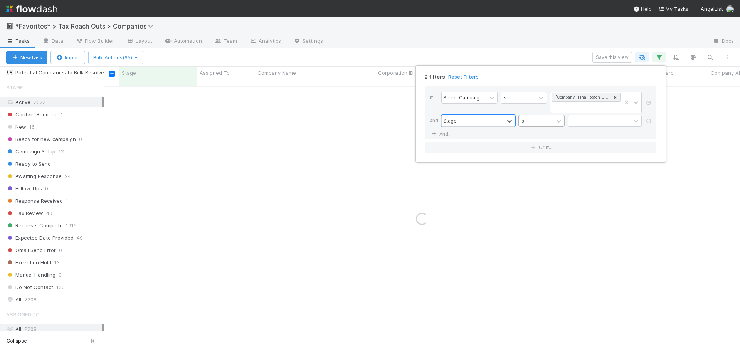
click at [542, 116] on div "is" at bounding box center [536, 120] width 35 height 11
click at [541, 152] on div "is not" at bounding box center [542, 151] width 46 height 13
click at [581, 125] on div at bounding box center [599, 120] width 62 height 11
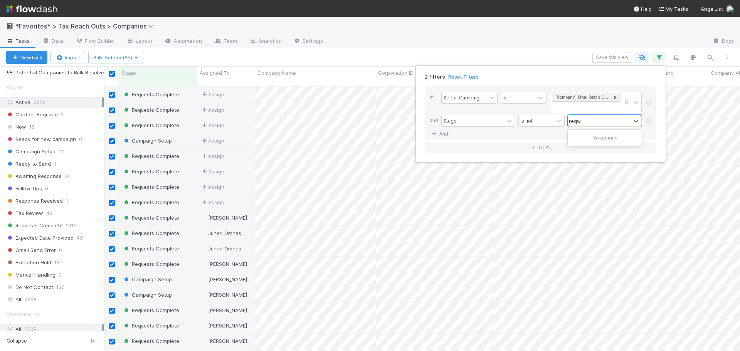
scroll to position [265, 630]
type input "req"
click at [600, 151] on div "Requests Complete" at bounding box center [605, 151] width 74 height 13
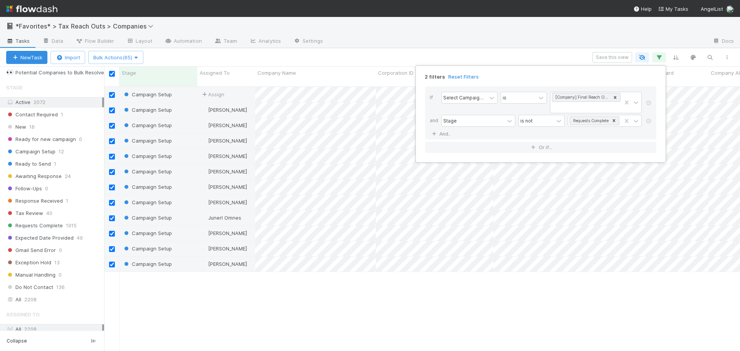
click at [470, 32] on div "2 filters Reset Filters If Select Campaign (Current Campaign) is [Company] Fina…" at bounding box center [370, 175] width 740 height 351
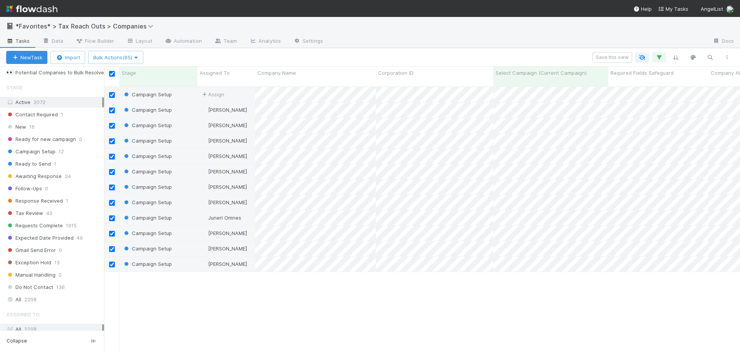
click at [486, 49] on div "New Task Import Bulk Actions (65) Save this view" at bounding box center [370, 57] width 740 height 19
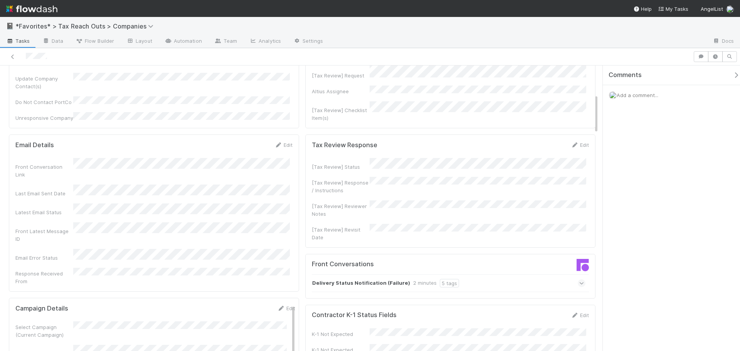
scroll to position [231, 0]
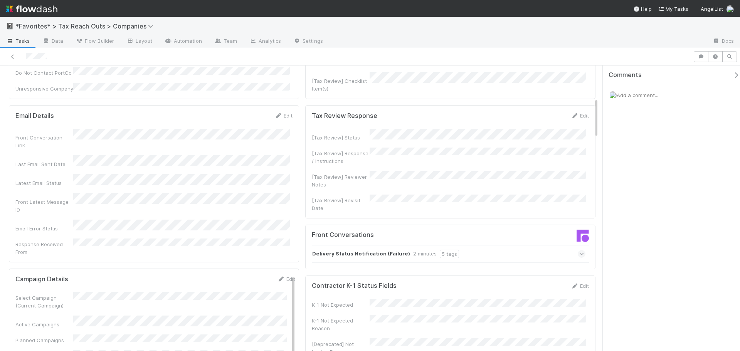
click at [465, 245] on div "Delivery Status Notification (Failure) 2 minutes 5 tags" at bounding box center [449, 254] width 274 height 18
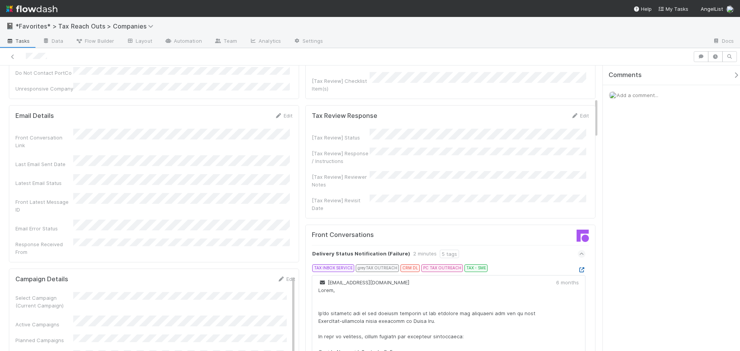
click at [578, 268] on icon at bounding box center [582, 270] width 8 height 5
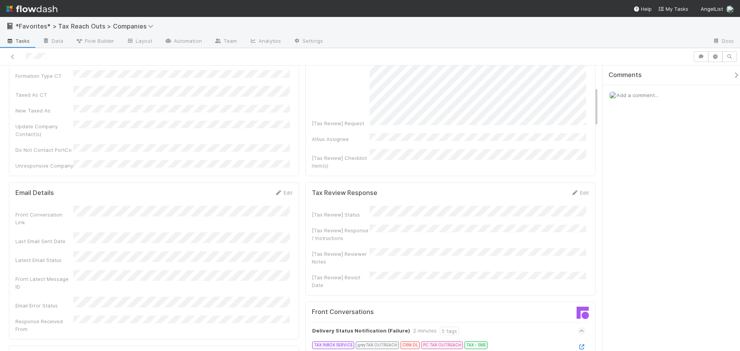
scroll to position [0, 0]
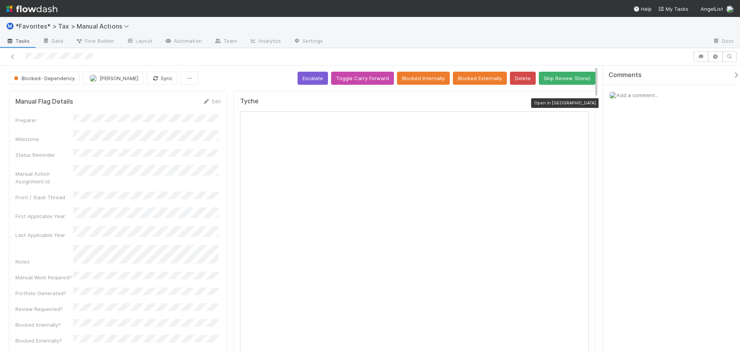
click at [582, 103] on icon at bounding box center [585, 103] width 8 height 5
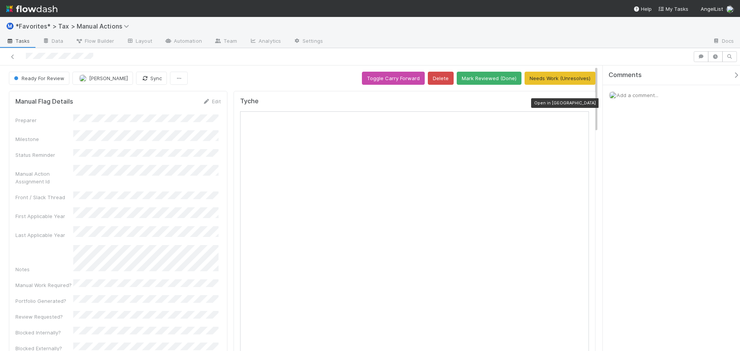
click at [581, 102] on icon at bounding box center [585, 103] width 8 height 5
click at [468, 78] on button "Mark Reviewed (Done)" at bounding box center [489, 78] width 65 height 13
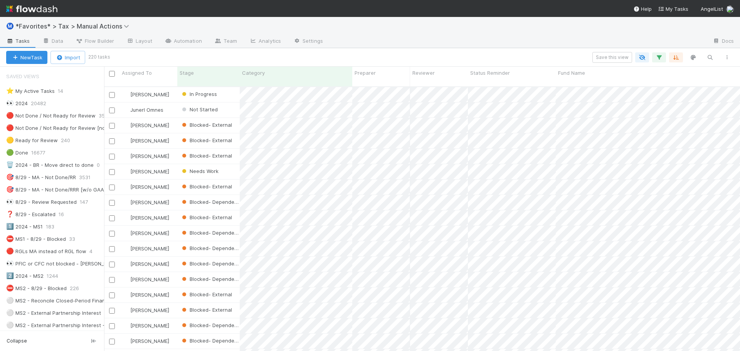
scroll to position [6, 6]
click at [605, 54] on button "Save this view" at bounding box center [613, 57] width 40 height 11
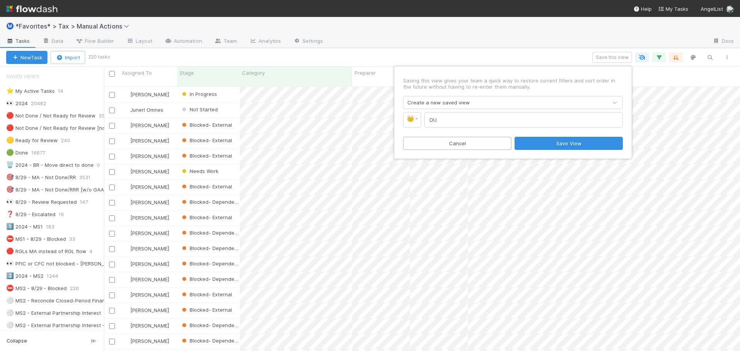
type input "O"
type input "Unresolved External K-1s (All)"
click at [416, 124] on link "👑" at bounding box center [412, 119] width 18 height 15
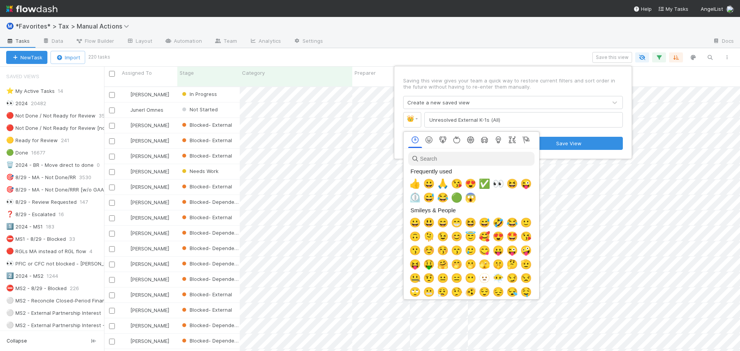
click at [445, 163] on input "search" at bounding box center [471, 159] width 126 height 14
click at [446, 160] on input "search" at bounding box center [471, 159] width 126 height 14
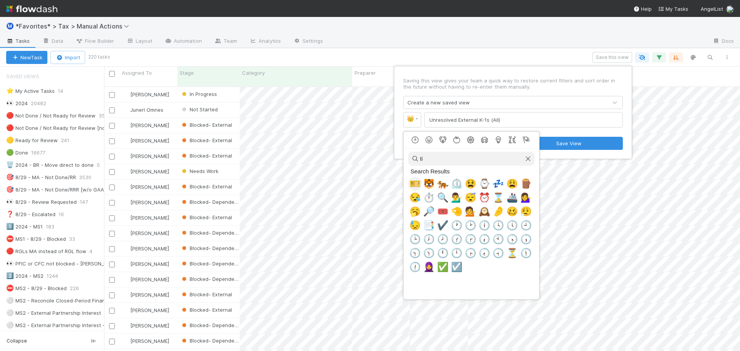
type input "t"
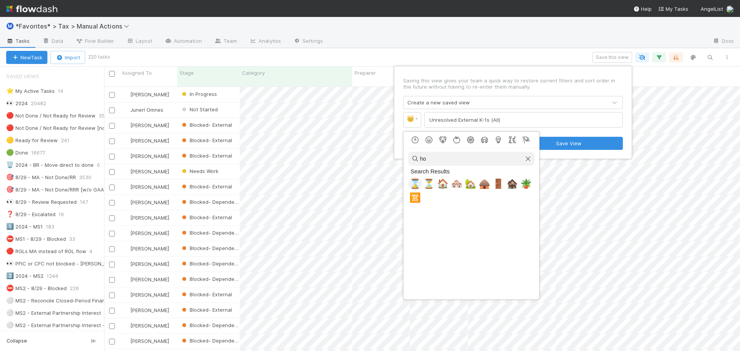
type input "h"
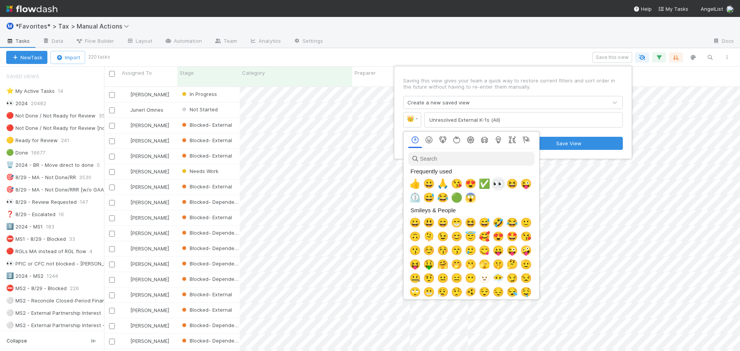
click at [500, 184] on span "👀" at bounding box center [499, 184] width 12 height 11
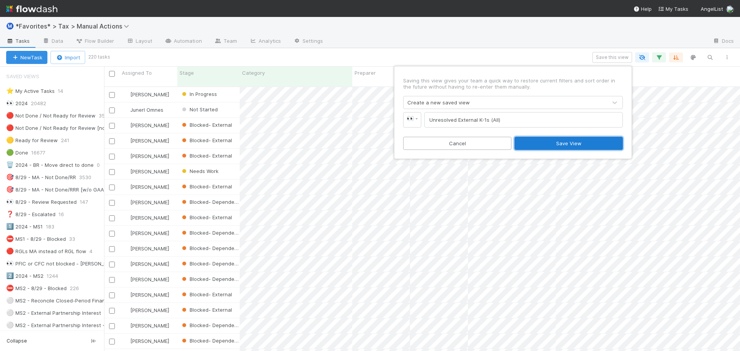
click at [600, 143] on button "Save View" at bounding box center [569, 143] width 108 height 13
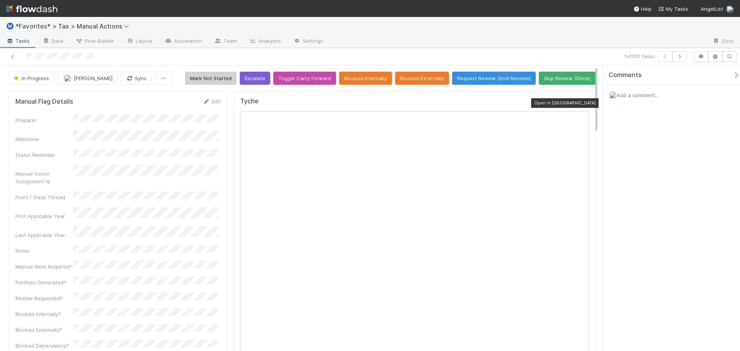
click at [581, 101] on icon at bounding box center [585, 103] width 8 height 5
click at [678, 56] on icon "button" at bounding box center [680, 56] width 8 height 5
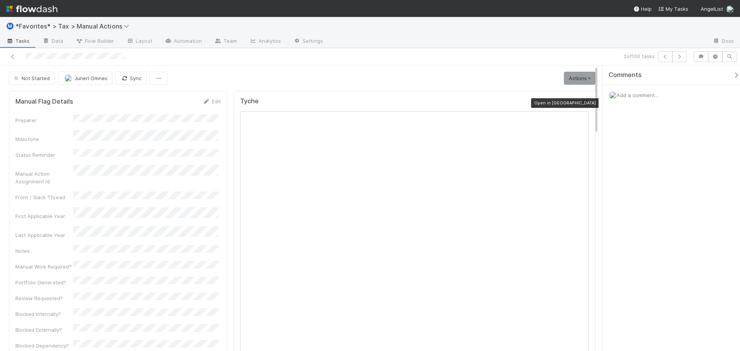
click at [581, 104] on icon at bounding box center [585, 103] width 8 height 5
click at [166, 165] on div "Manual Action Assignment Id" at bounding box center [117, 175] width 205 height 20
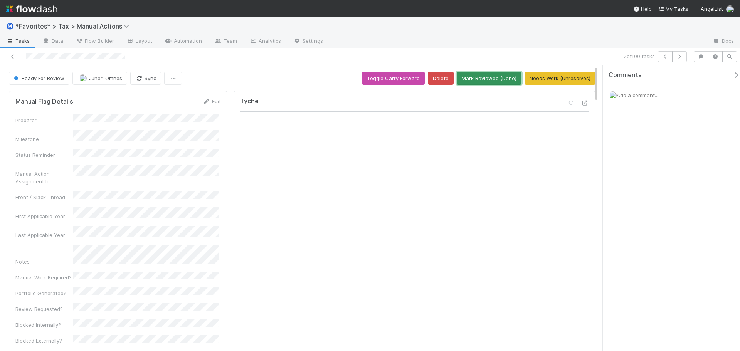
click at [482, 81] on button "Mark Reviewed (Done)" at bounding box center [489, 78] width 65 height 13
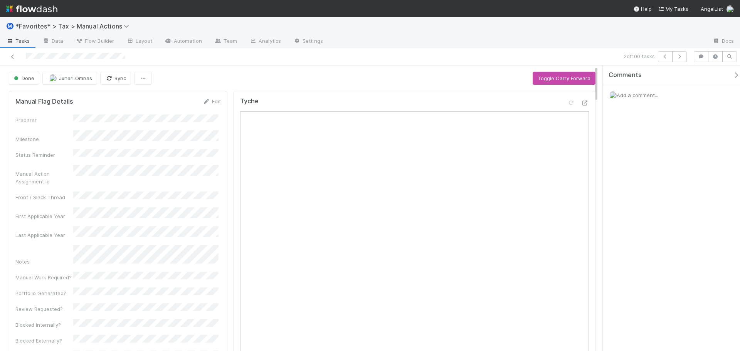
drag, startPoint x: 558, startPoint y: 42, endPoint x: 578, endPoint y: 42, distance: 19.7
click at [560, 42] on div at bounding box center [517, 41] width 377 height 12
click at [678, 56] on icon "button" at bounding box center [680, 56] width 8 height 5
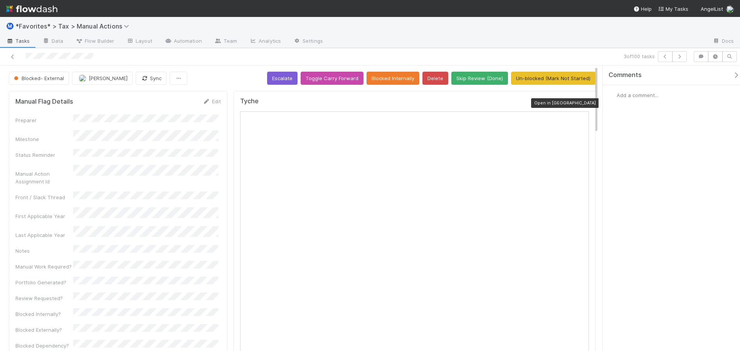
click at [581, 104] on icon at bounding box center [585, 103] width 8 height 5
click at [11, 56] on icon at bounding box center [13, 56] width 8 height 5
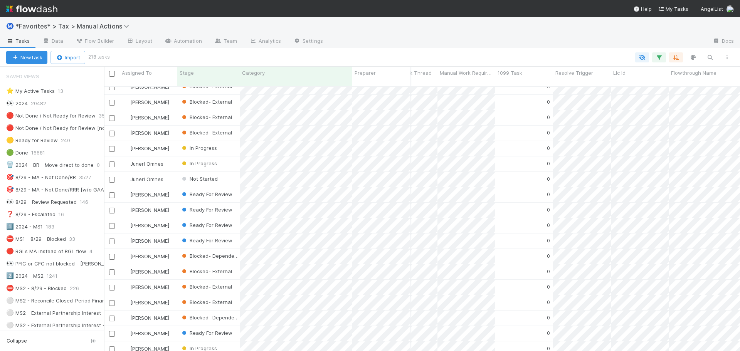
scroll to position [1928, 1957]
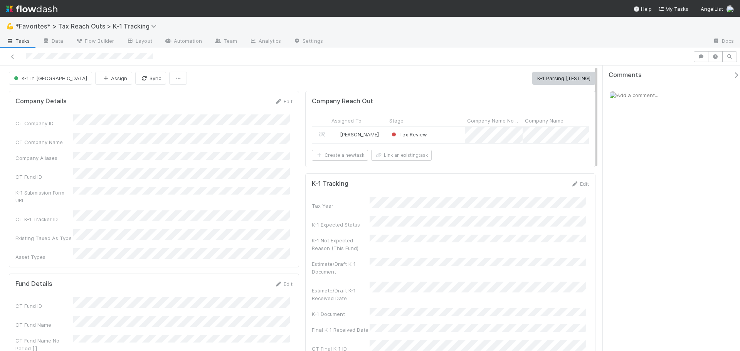
click at [446, 137] on div "Tax Review" at bounding box center [426, 135] width 78 height 16
click at [375, 140] on div "[PERSON_NAME]" at bounding box center [358, 135] width 58 height 16
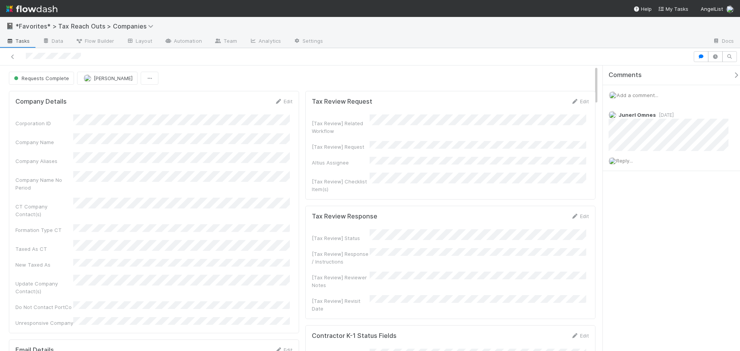
drag, startPoint x: 25, startPoint y: 56, endPoint x: 101, endPoint y: 58, distance: 75.2
click at [101, 58] on div at bounding box center [346, 56] width 687 height 11
copy icon
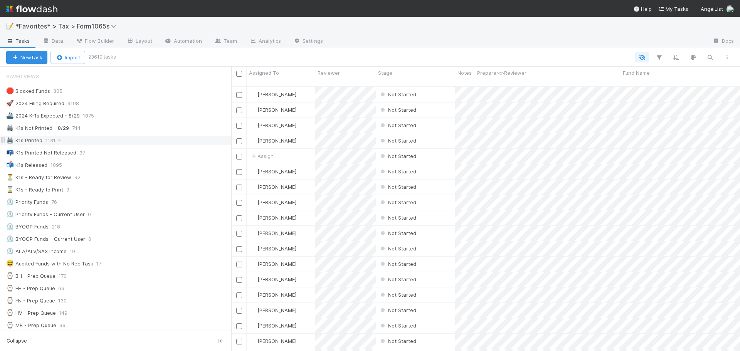
scroll to position [265, 503]
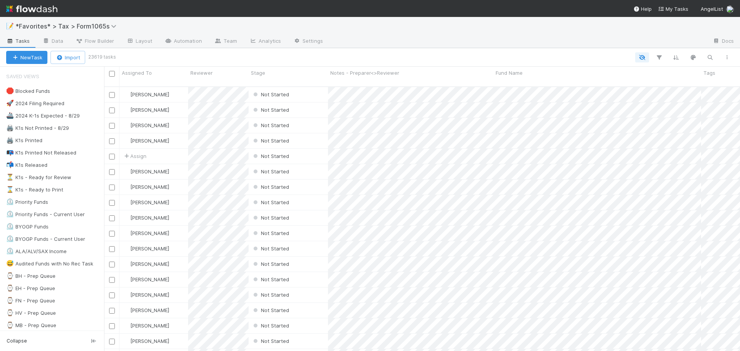
scroll to position [265, 630]
click at [465, 34] on div "📝 *Favorites* > Tax > Form1065s" at bounding box center [370, 26] width 740 height 19
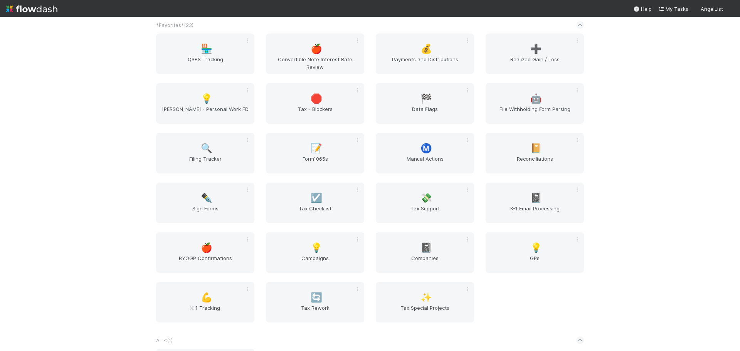
scroll to position [39, 0]
click at [223, 289] on div "💪 K-1 Tracking" at bounding box center [205, 302] width 98 height 40
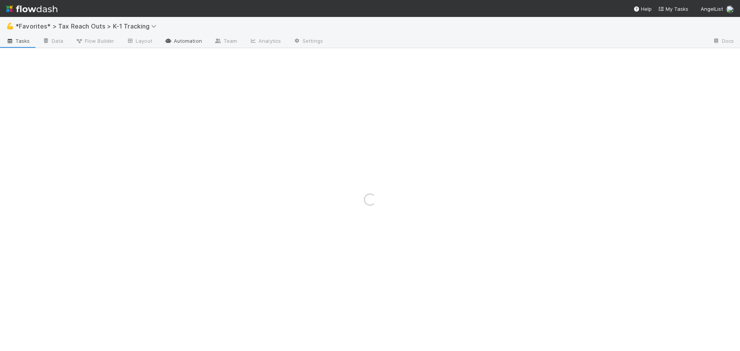
click at [185, 44] on link "Automation" at bounding box center [183, 41] width 50 height 12
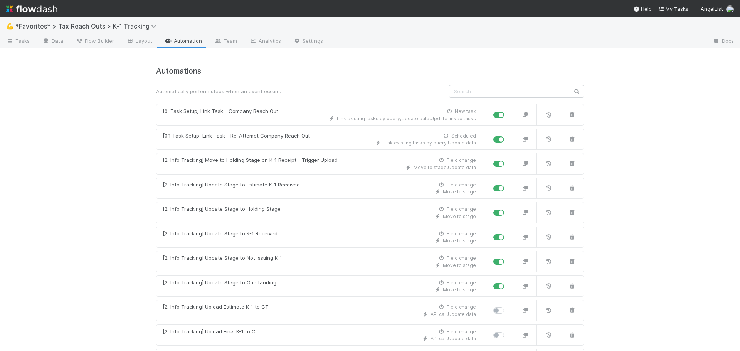
click at [188, 42] on link "Automation" at bounding box center [183, 41] width 50 height 12
click at [98, 41] on span "Flow Builder" at bounding box center [95, 41] width 39 height 8
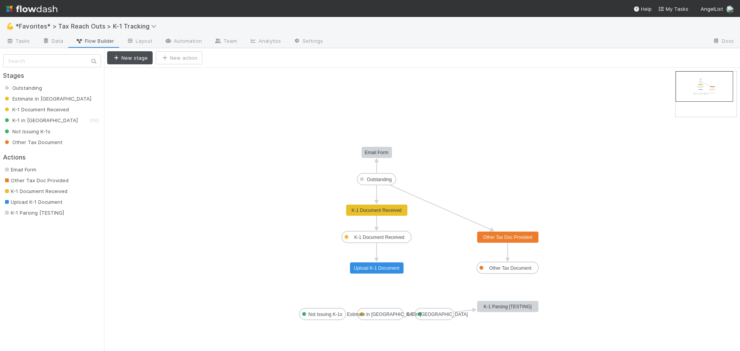
click at [43, 211] on span "K-1 Parsing [TESTING]" at bounding box center [33, 213] width 61 height 6
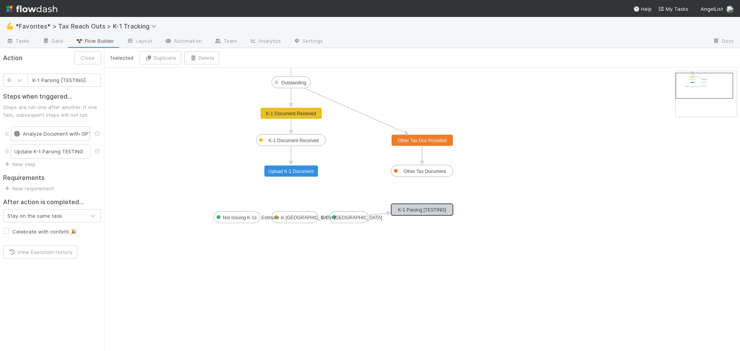
click at [419, 211] on text "K-1 Parsing [TESTING]" at bounding box center [422, 209] width 48 height 5
click at [67, 135] on div "Analyze Document with GPT" at bounding box center [50, 134] width 72 height 8
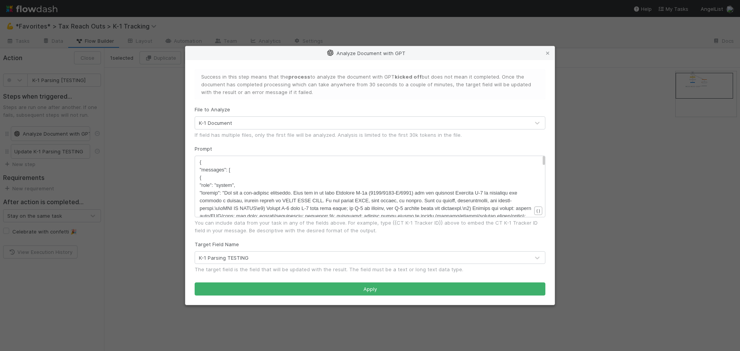
type textarea "{ "messages": [ { "role": "system", "content": "You are a tax-parsing assistant…"
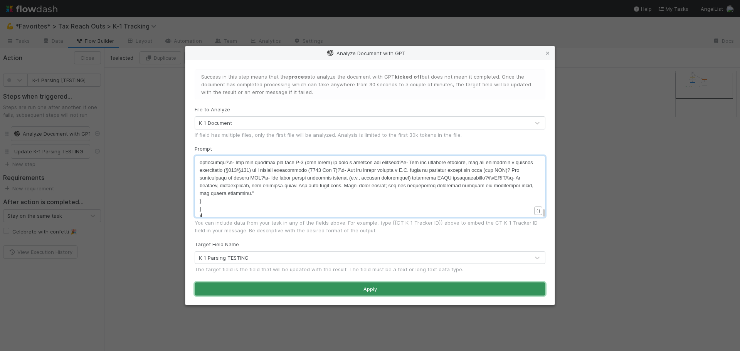
click at [408, 291] on button "Apply" at bounding box center [370, 289] width 351 height 13
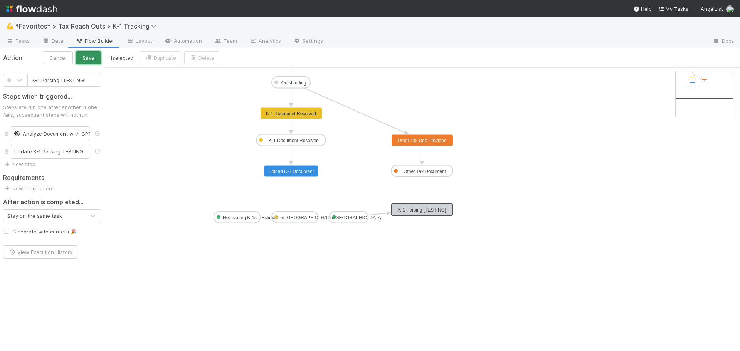
click at [87, 56] on button "Save" at bounding box center [88, 57] width 25 height 13
click at [27, 40] on span "Tasks" at bounding box center [18, 41] width 24 height 8
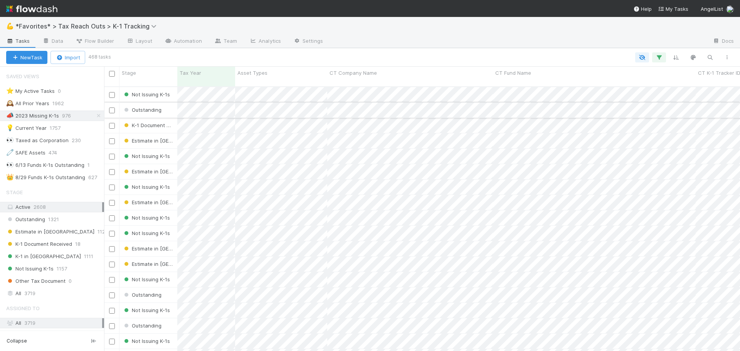
scroll to position [265, 630]
click at [53, 252] on div "K-1 in CT 1111" at bounding box center [55, 257] width 98 height 10
click at [71, 126] on div "💡 Current Year 1757" at bounding box center [55, 128] width 98 height 10
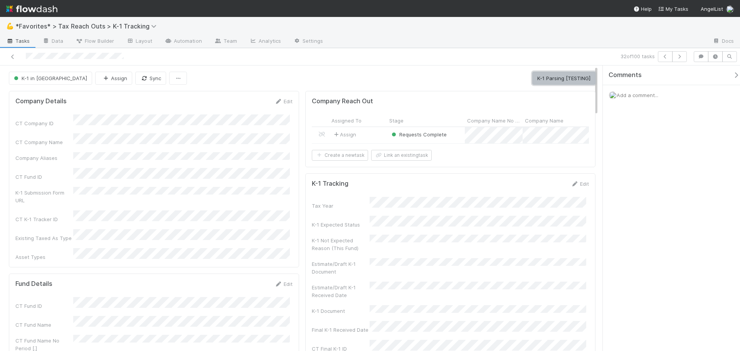
click at [542, 81] on button "K-1 Parsing [TESTING]" at bounding box center [563, 78] width 63 height 13
click at [14, 56] on icon at bounding box center [13, 56] width 8 height 5
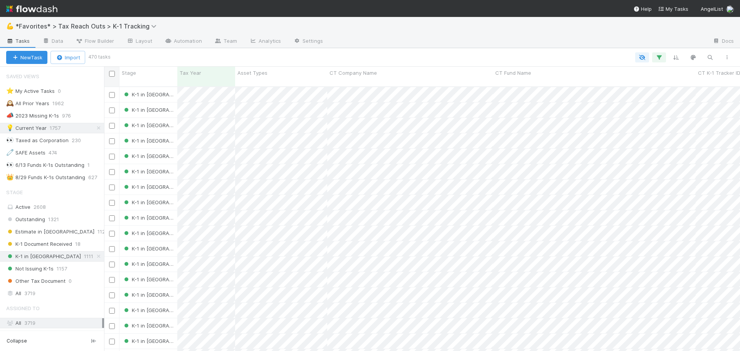
click at [113, 72] on input "checkbox" at bounding box center [112, 74] width 6 height 6
checkbox input "true"
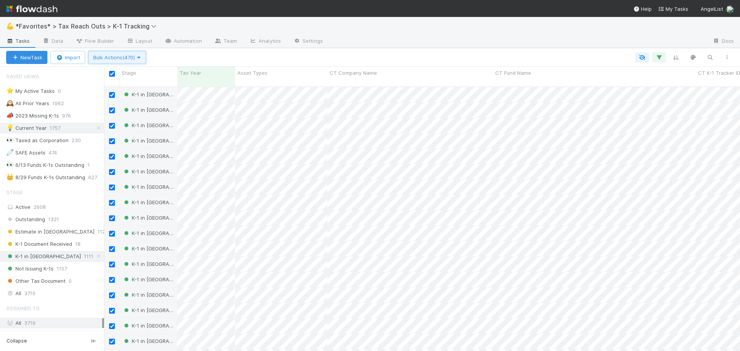
click at [134, 59] on span "Bulk Actions (470)" at bounding box center [117, 57] width 48 height 6
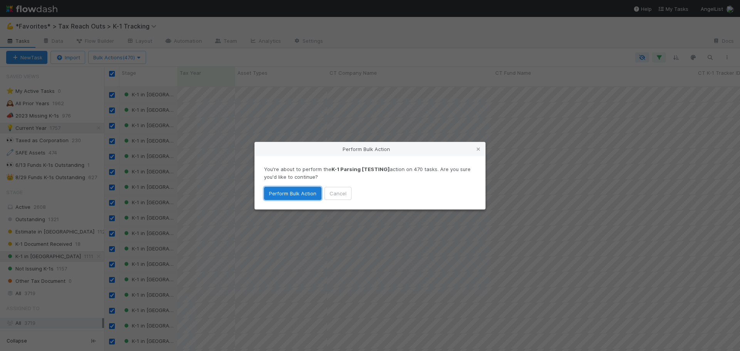
click at [303, 195] on button "Perform Bulk Action" at bounding box center [292, 193] width 57 height 13
click at [474, 43] on div at bounding box center [517, 41] width 377 height 12
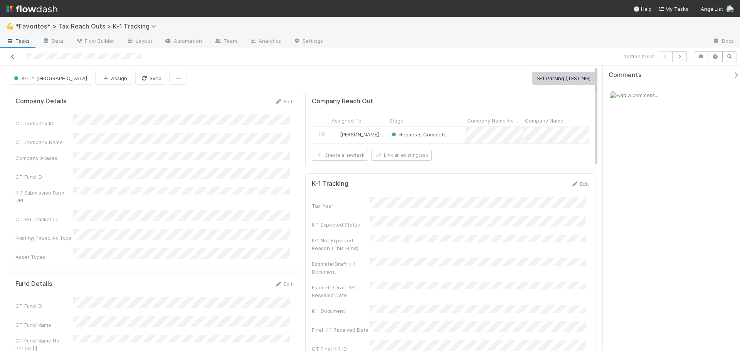
click at [12, 56] on icon at bounding box center [13, 56] width 8 height 5
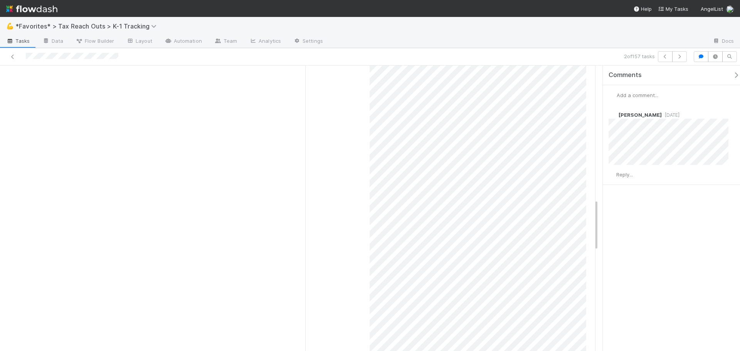
scroll to position [810, 0]
click at [358, 172] on div "K-1 Parsing TESTING" at bounding box center [450, 13] width 277 height 691
click at [683, 55] on button "button" at bounding box center [679, 56] width 15 height 11
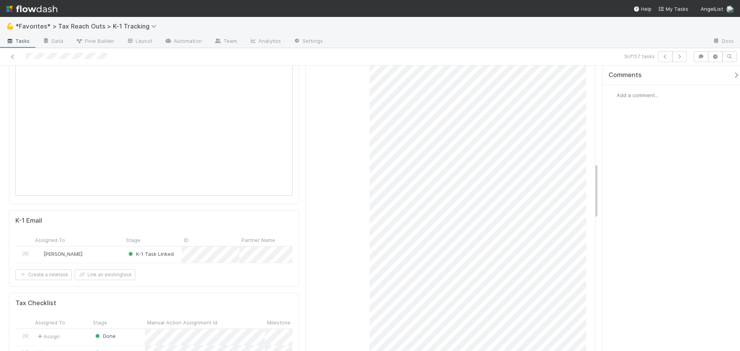
scroll to position [501, 0]
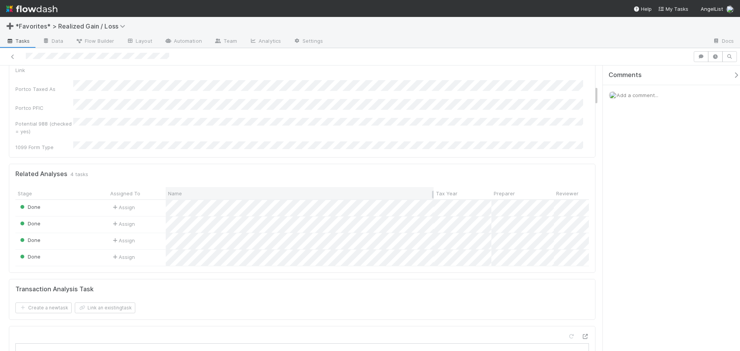
scroll to position [231, 0]
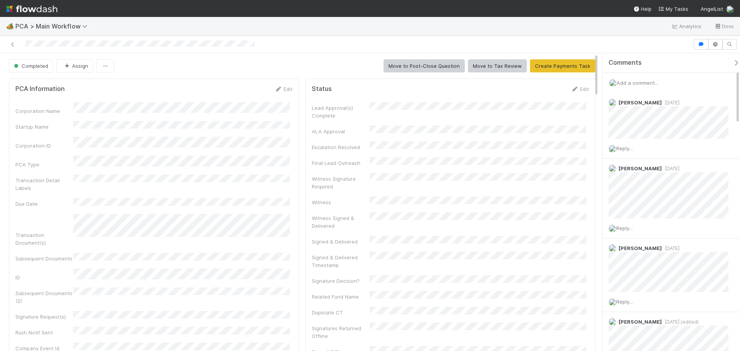
click at [449, 38] on div at bounding box center [370, 44] width 740 height 17
click at [524, 27] on div "🏕️ PCA > Main Workflow Analytics Docs" at bounding box center [370, 26] width 740 height 19
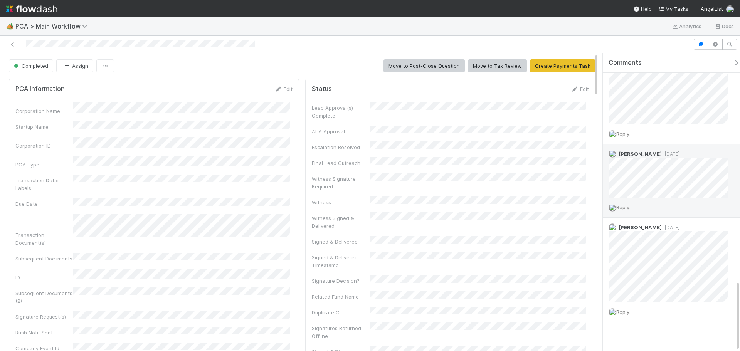
scroll to position [960, 0]
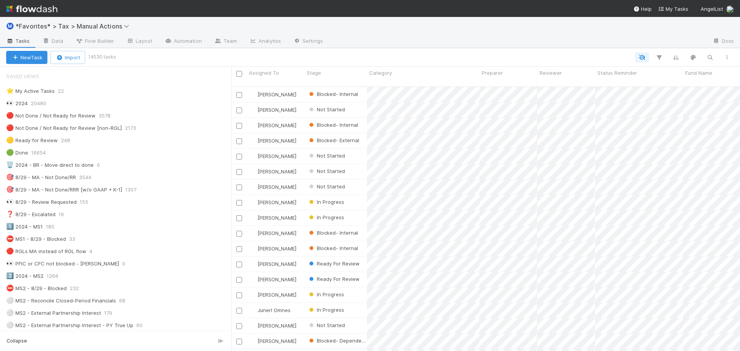
scroll to position [265, 503]
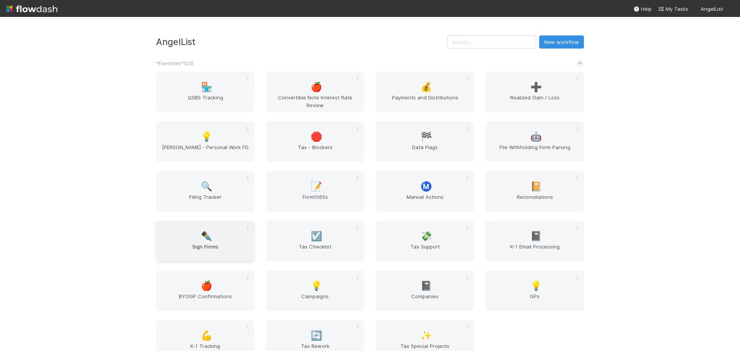
click at [208, 234] on span "✒️" at bounding box center [207, 236] width 12 height 10
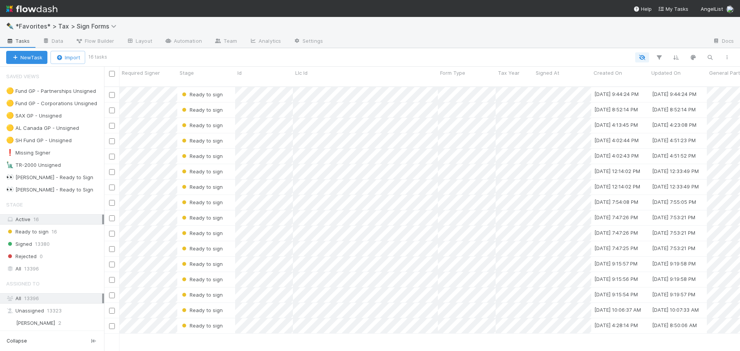
scroll to position [265, 630]
click at [37, 243] on span "13380" at bounding box center [42, 244] width 15 height 10
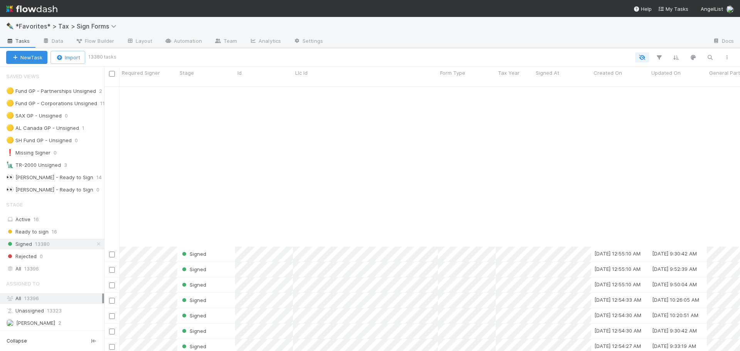
scroll to position [463, 0]
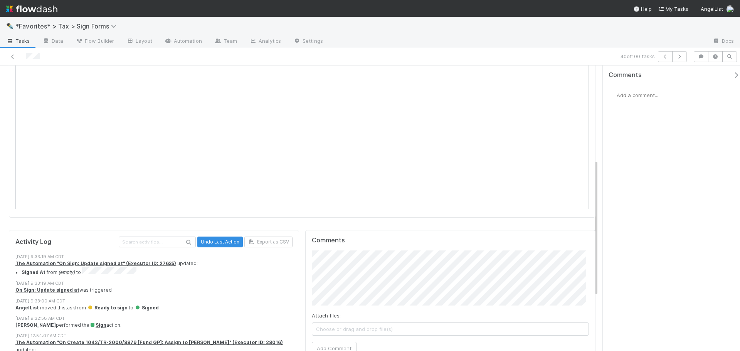
scroll to position [193, 0]
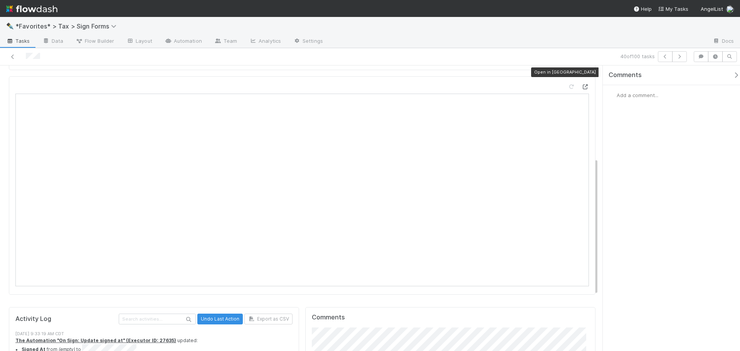
click at [581, 84] on icon at bounding box center [585, 86] width 8 height 5
